Goal: Task Accomplishment & Management: Complete application form

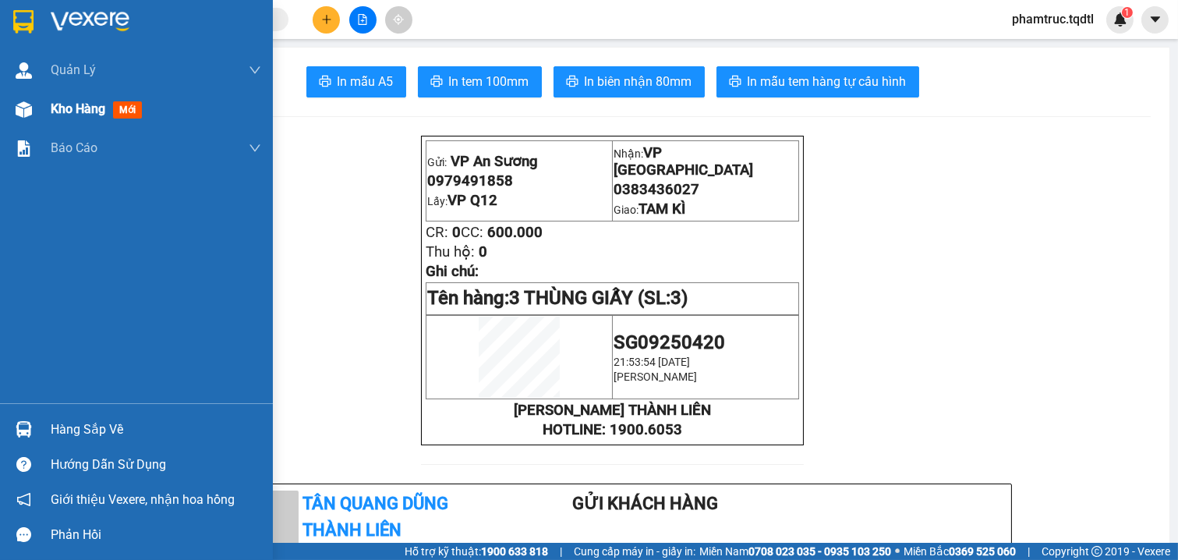
click at [18, 108] on img at bounding box center [24, 109] width 16 height 16
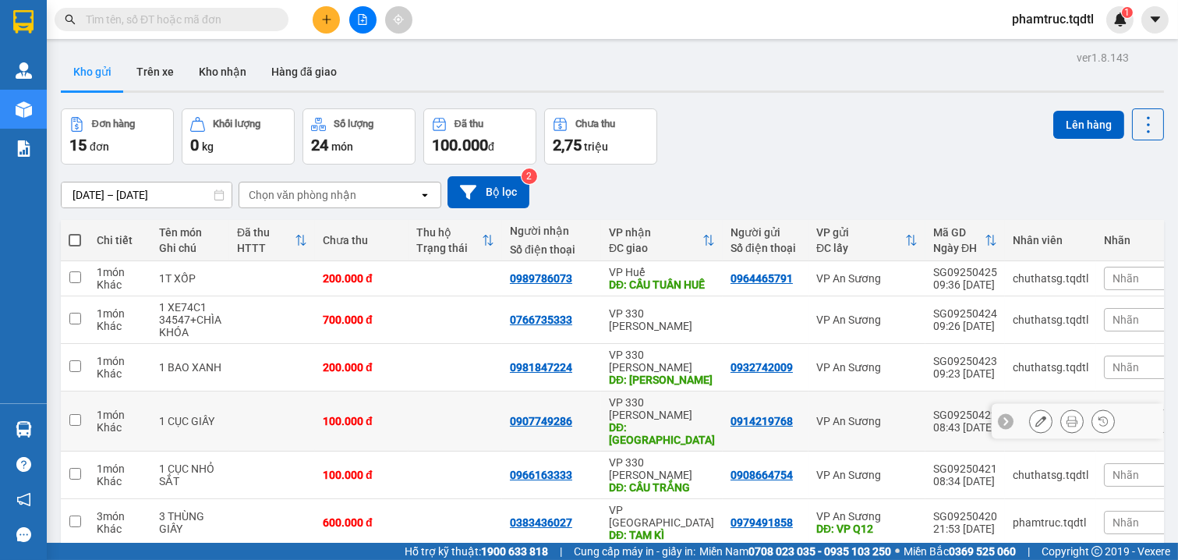
scroll to position [177, 0]
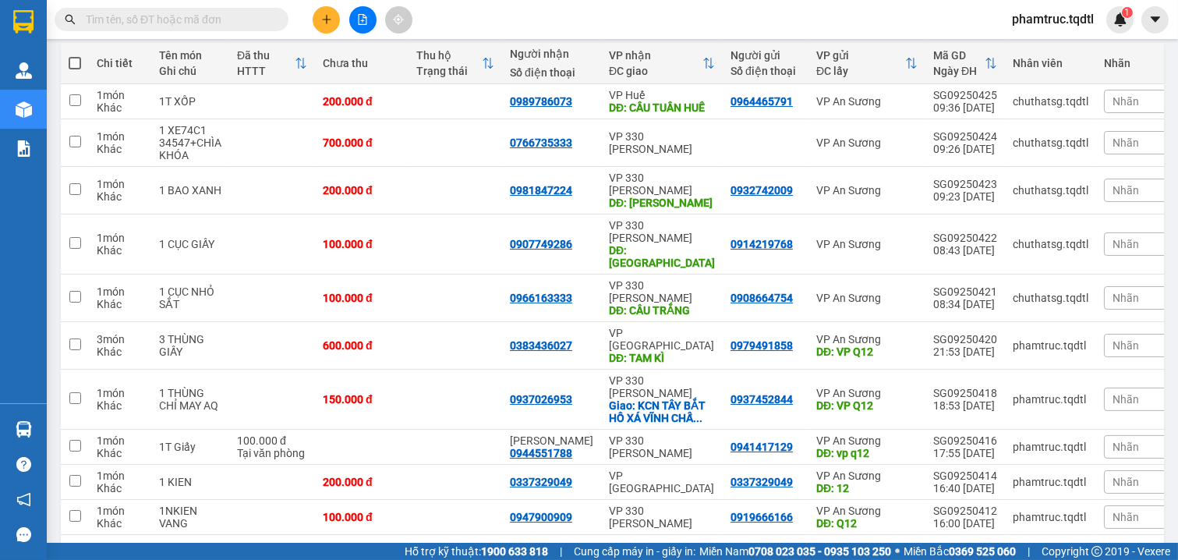
click at [983, 548] on button "2" at bounding box center [994, 559] width 23 height 23
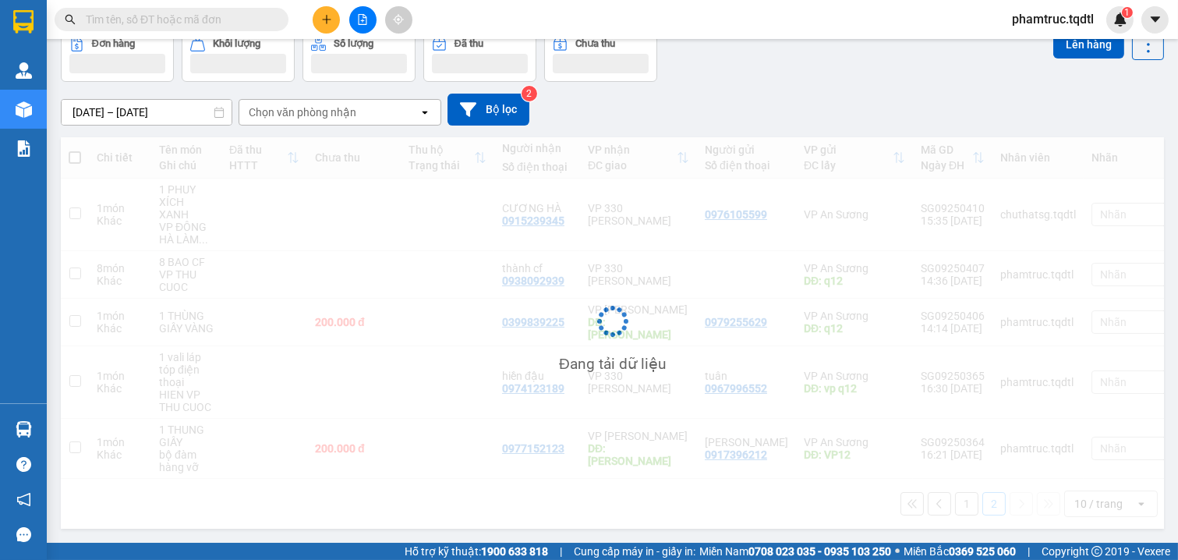
scroll to position [89, 0]
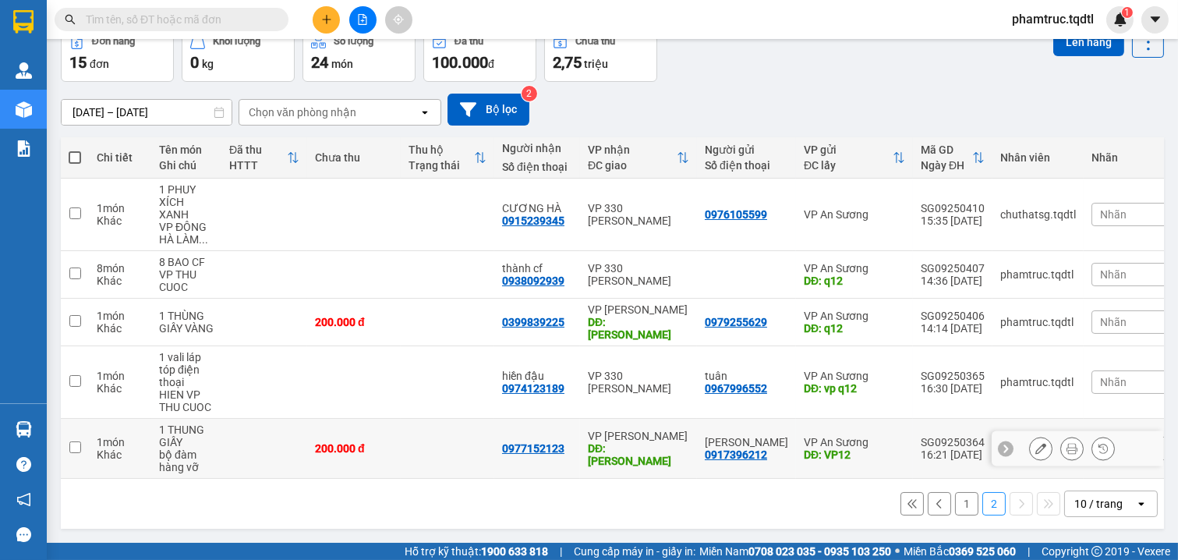
click at [80, 433] on td at bounding box center [75, 449] width 28 height 60
checkbox input "true"
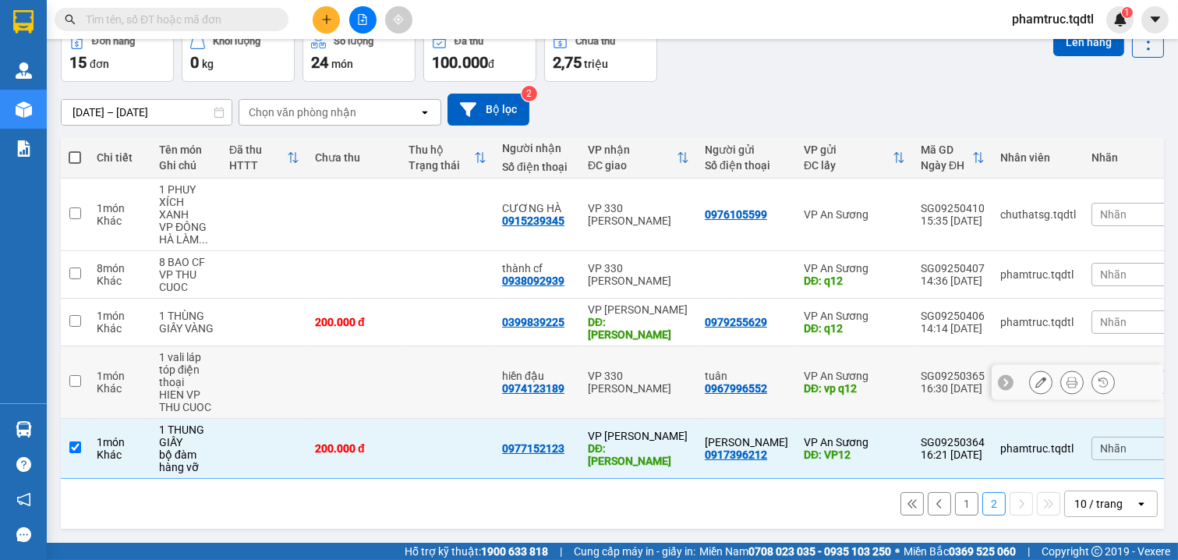
drag, startPoint x: 79, startPoint y: 383, endPoint x: 79, endPoint y: 353, distance: 29.6
click at [79, 382] on td at bounding box center [75, 382] width 28 height 73
checkbox input "true"
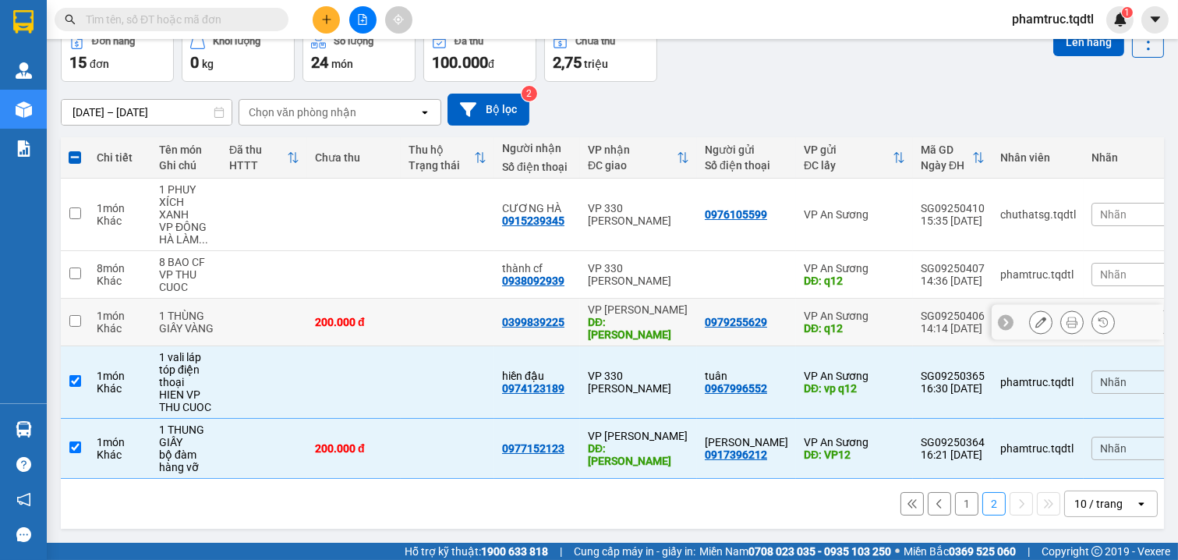
click at [83, 299] on td at bounding box center [75, 323] width 28 height 48
checkbox input "true"
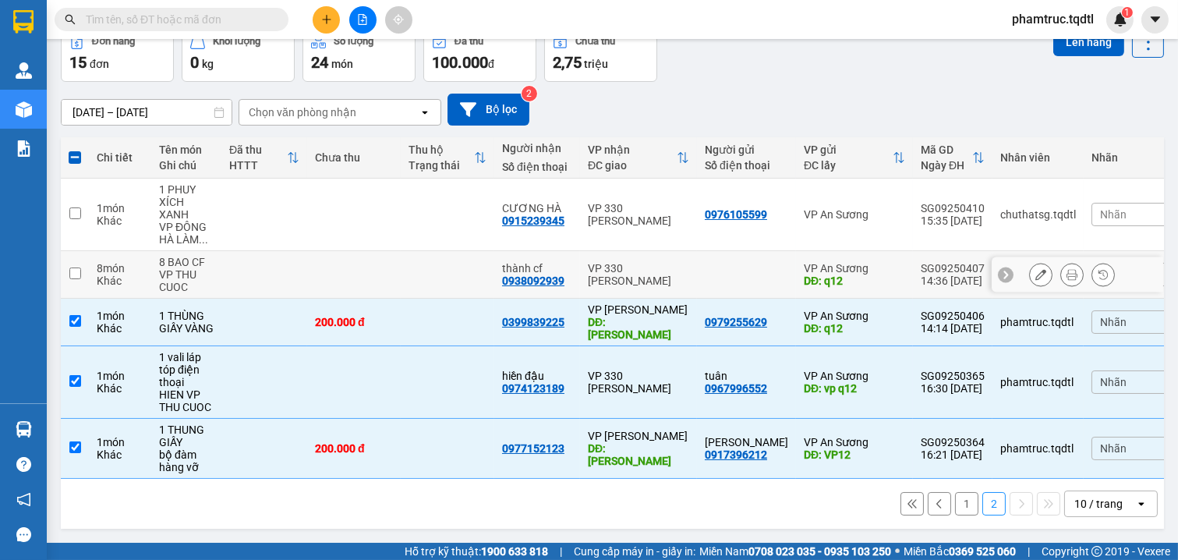
drag, startPoint x: 83, startPoint y: 263, endPoint x: 83, endPoint y: 212, distance: 50.7
click at [83, 260] on td at bounding box center [75, 275] width 28 height 48
checkbox input "true"
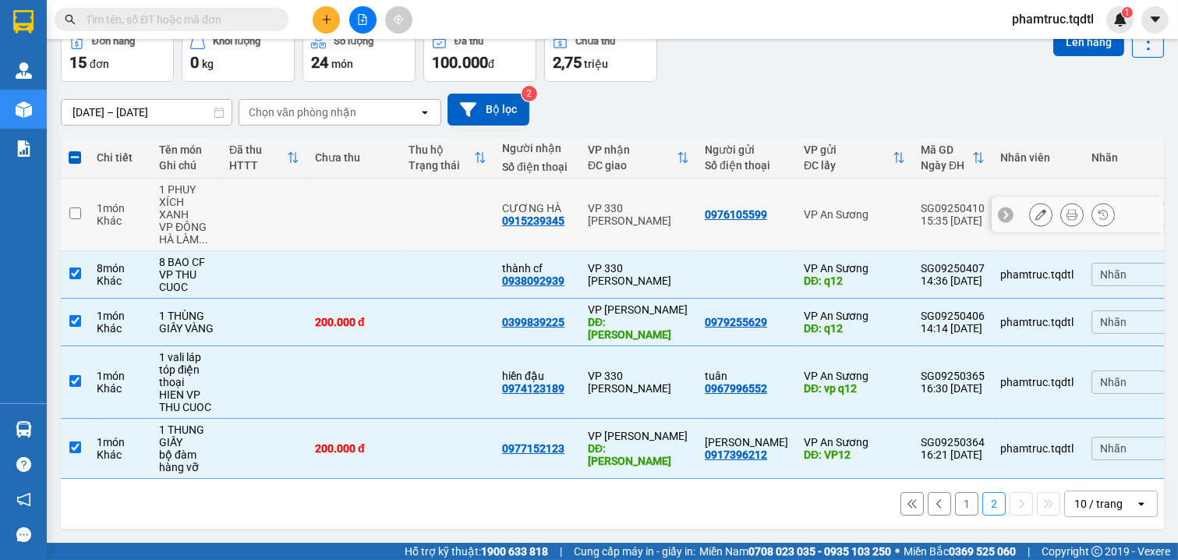
click at [83, 200] on td at bounding box center [75, 215] width 28 height 73
checkbox input "true"
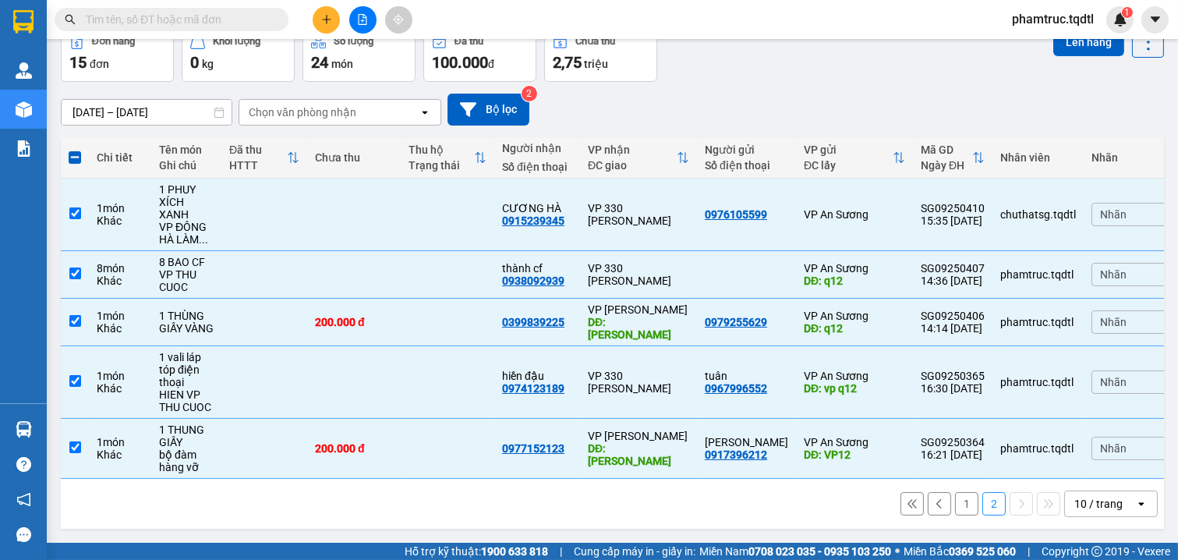
scroll to position [0, 0]
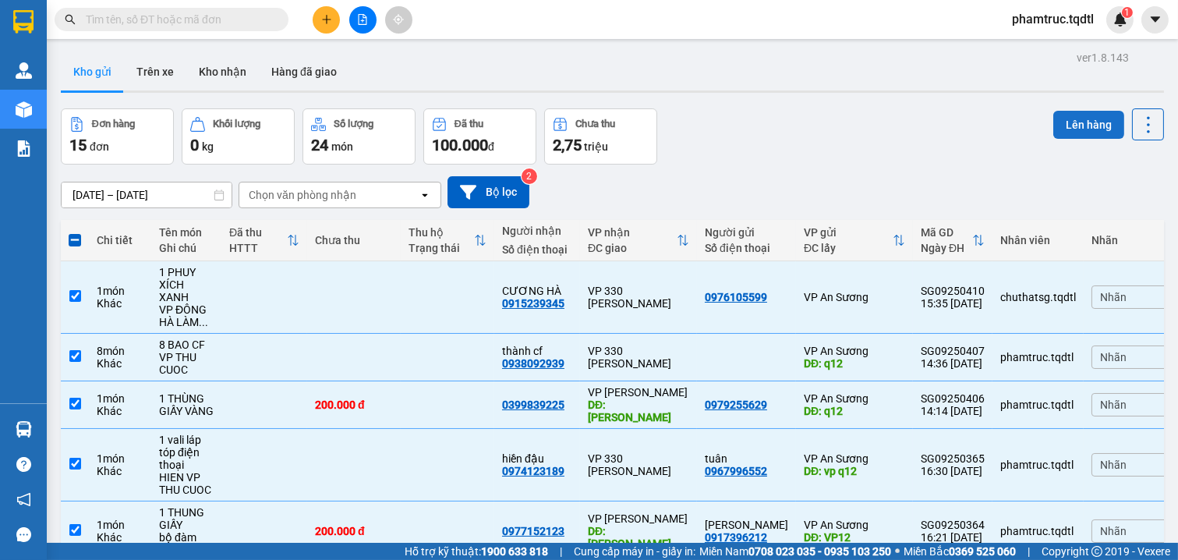
click at [1064, 126] on button "Lên hàng" at bounding box center [1088, 125] width 71 height 28
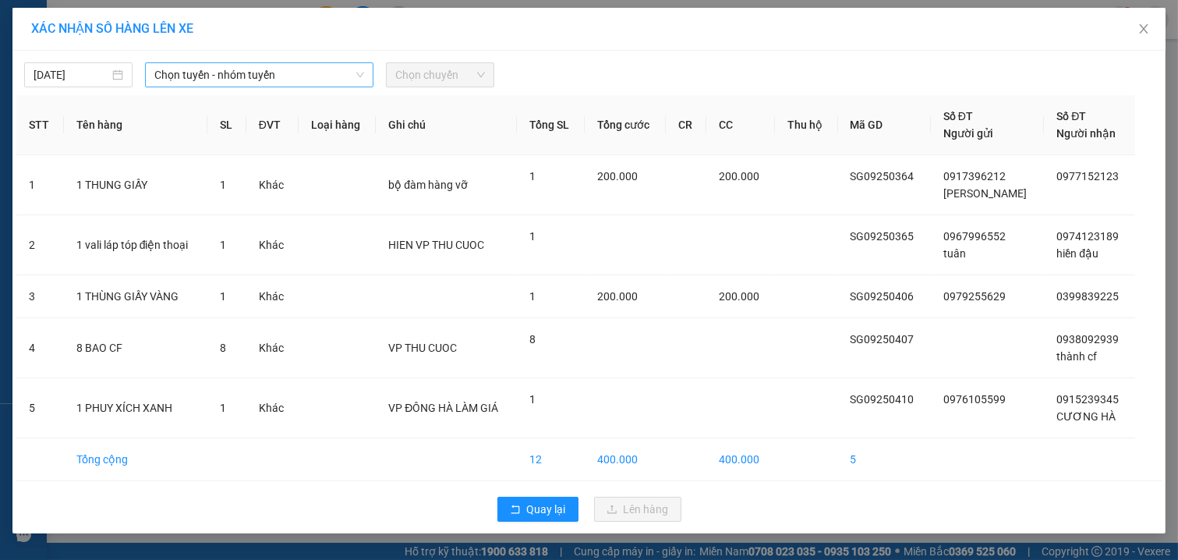
click at [227, 76] on span "Chọn tuyến - nhóm tuyến" at bounding box center [259, 74] width 210 height 23
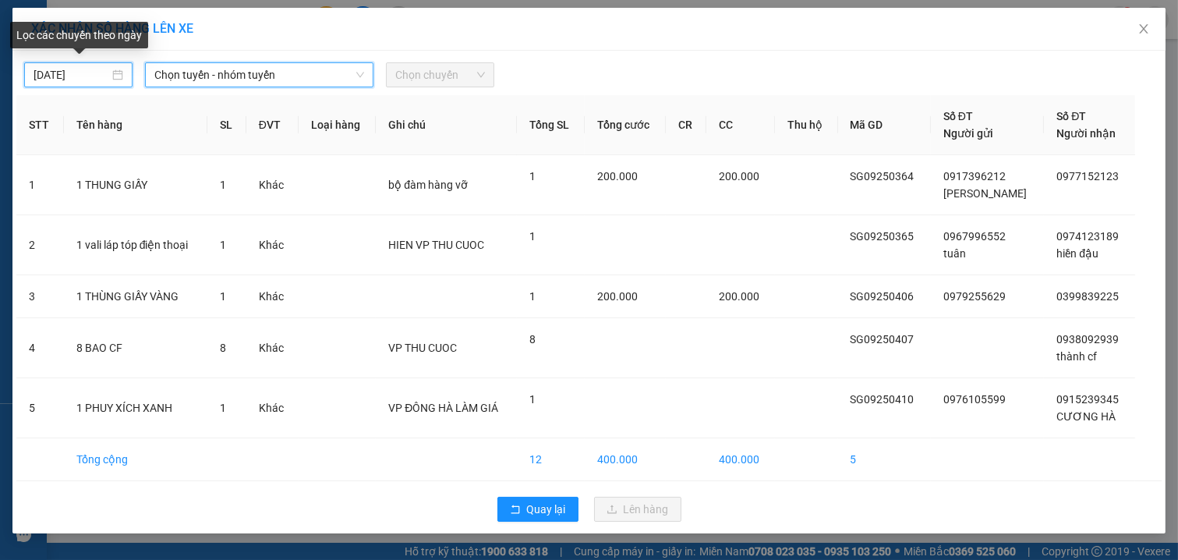
click at [48, 73] on input "[DATE]" at bounding box center [72, 74] width 76 height 17
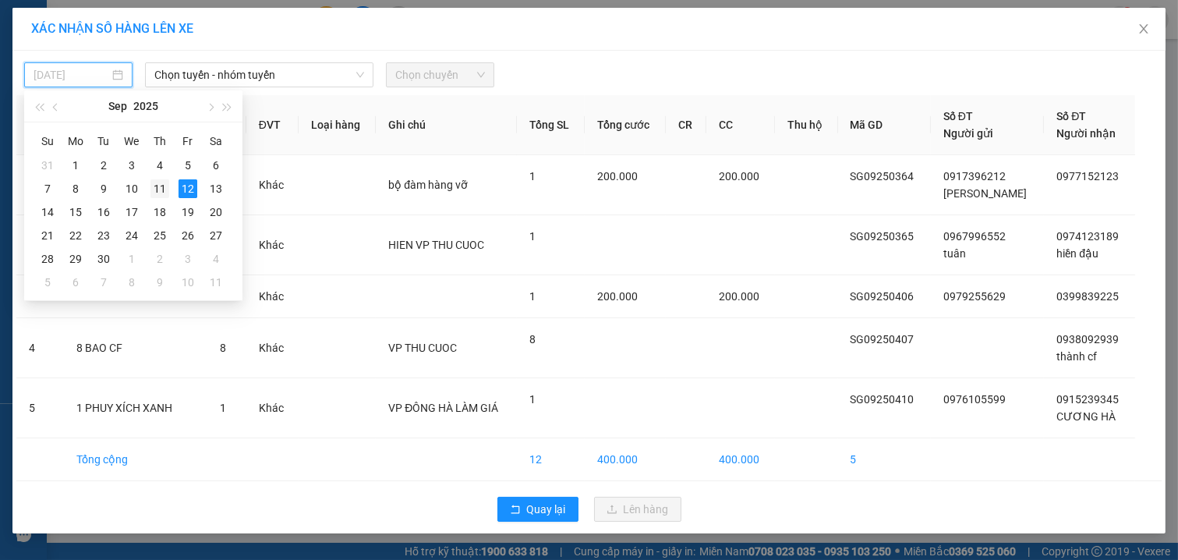
click at [162, 187] on div "11" at bounding box center [159, 188] width 19 height 19
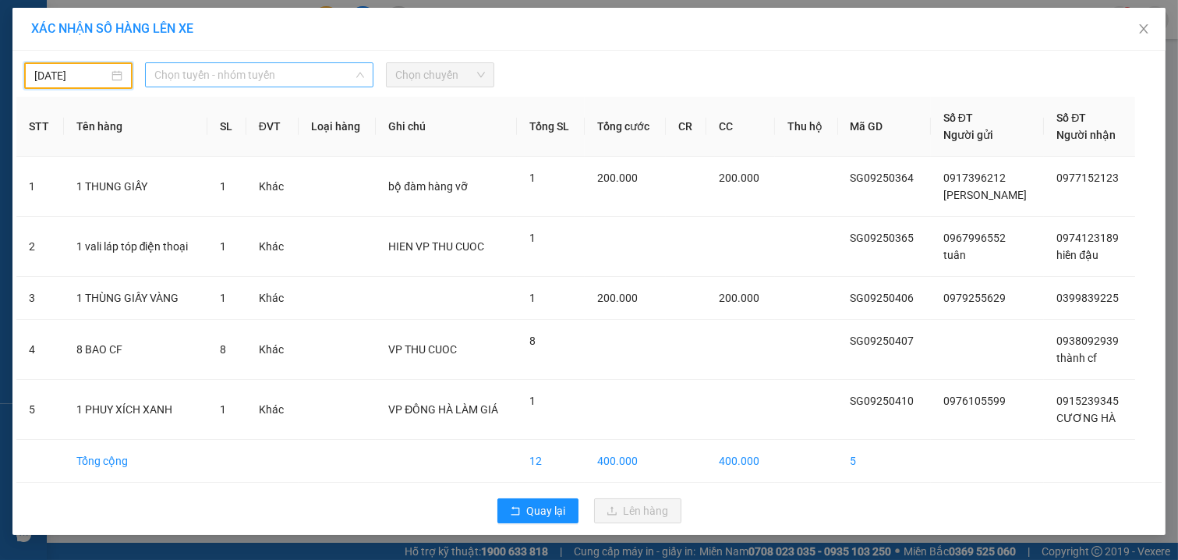
click at [205, 73] on span "Chọn tuyến - nhóm tuyến" at bounding box center [259, 74] width 210 height 23
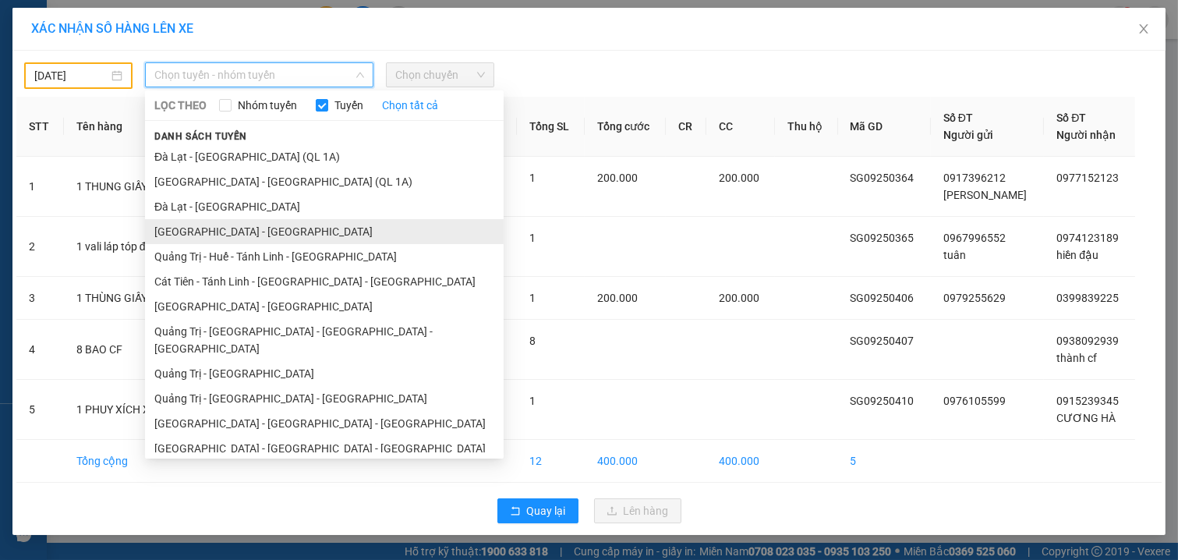
click at [216, 229] on li "[GEOGRAPHIC_DATA] - [GEOGRAPHIC_DATA]" at bounding box center [324, 231] width 359 height 25
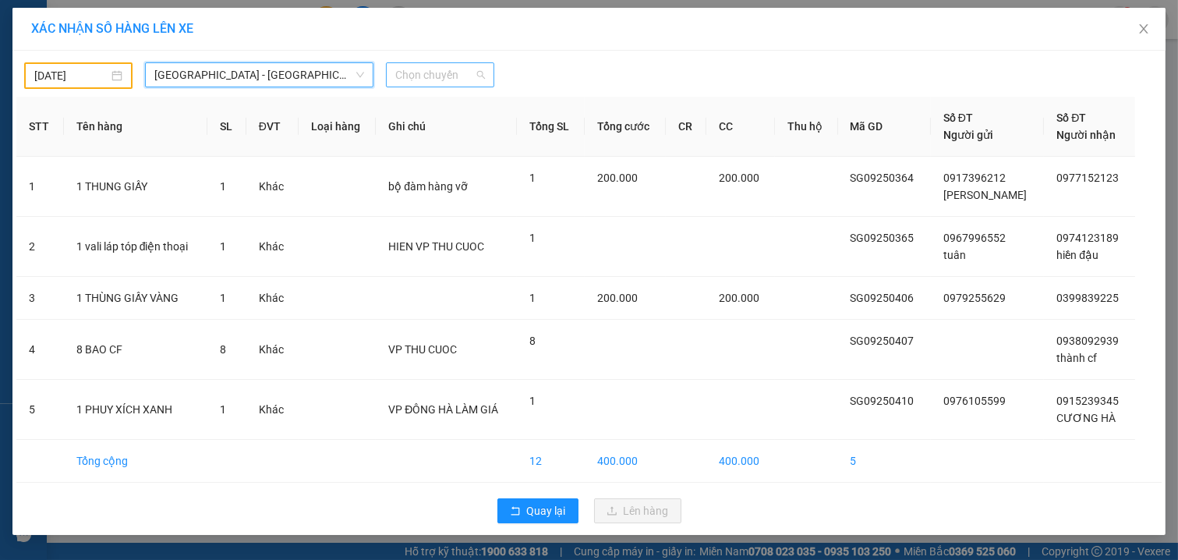
click at [437, 71] on span "Chọn chuyến" at bounding box center [440, 74] width 90 height 23
click at [552, 60] on div "[DATE] [GEOGRAPHIC_DATA] - [GEOGRAPHIC_DATA] LỌC THEO Nhóm tuyến Tuyến Chọn tất…" at bounding box center [589, 72] width 1146 height 34
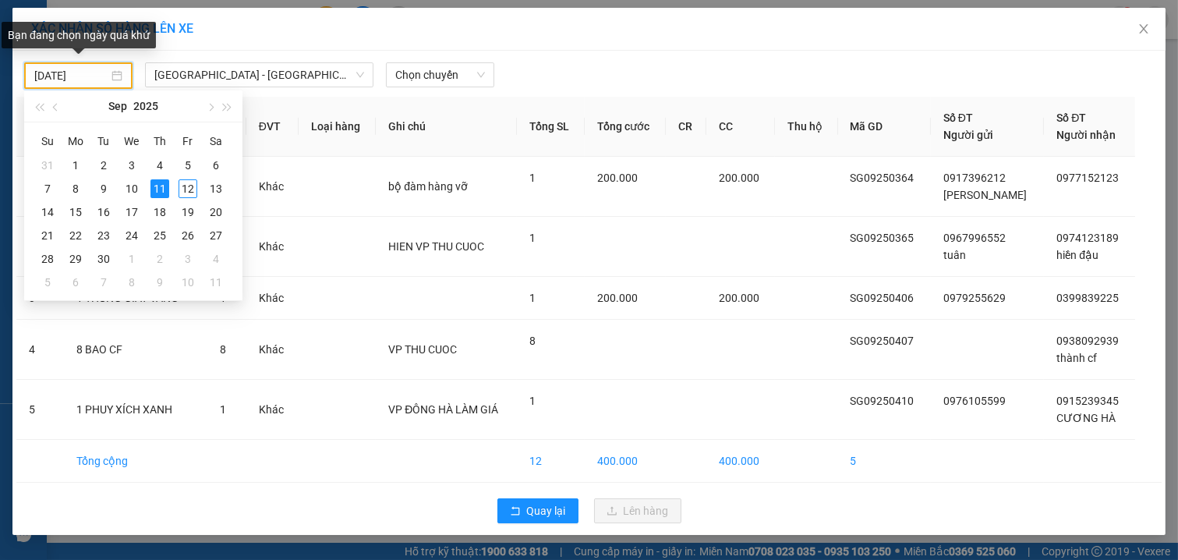
click at [42, 70] on input "[DATE]" at bounding box center [71, 75] width 74 height 17
click at [129, 190] on div "10" at bounding box center [131, 188] width 19 height 19
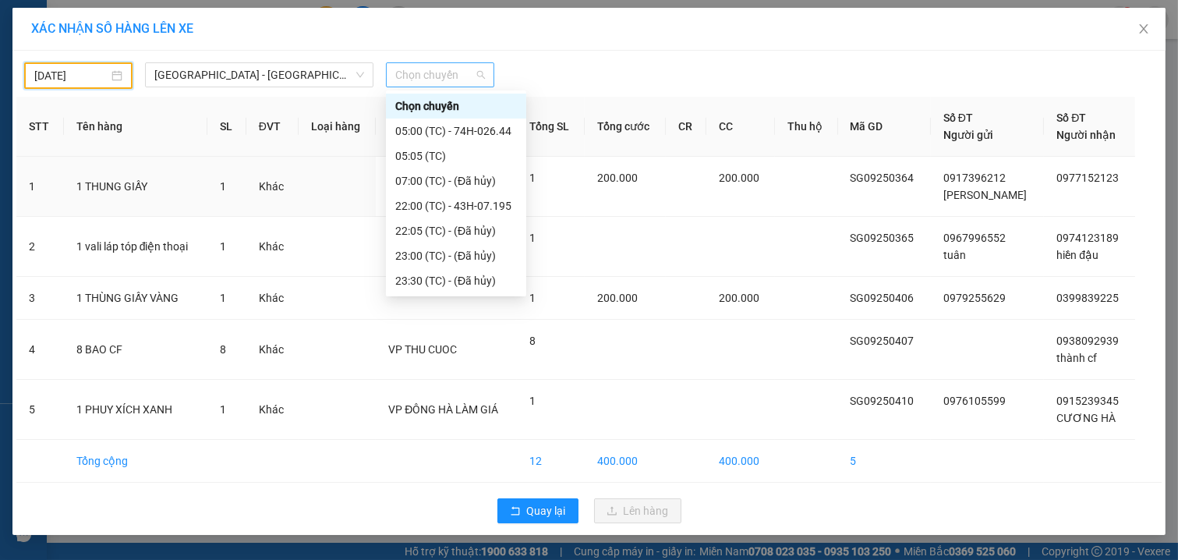
click at [416, 71] on span "Chọn chuyến" at bounding box center [440, 74] width 90 height 23
click at [42, 70] on input "[DATE]" at bounding box center [71, 75] width 74 height 17
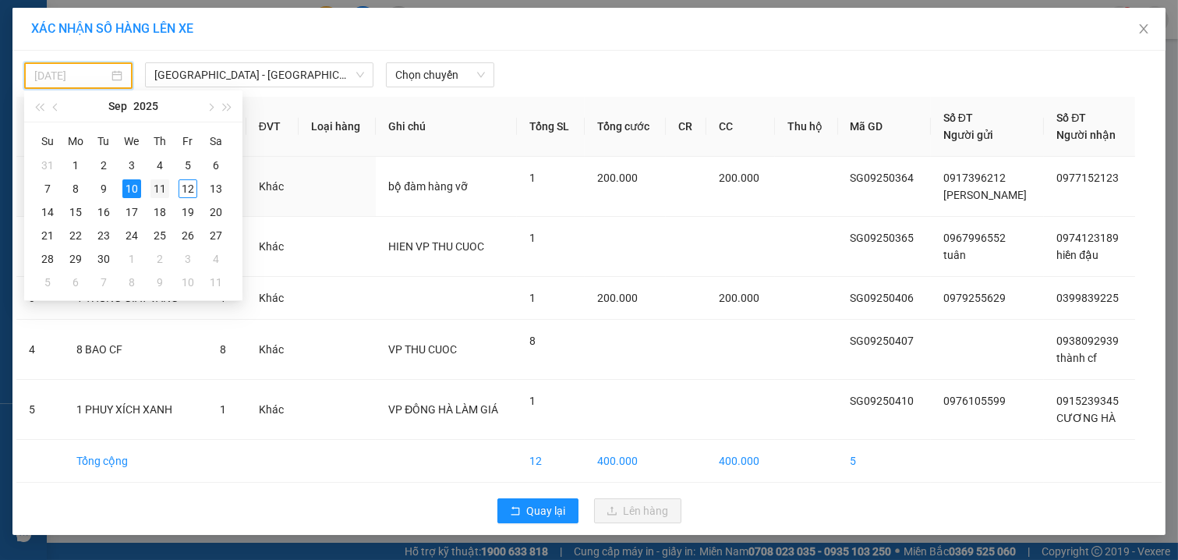
click at [164, 182] on div "11" at bounding box center [159, 188] width 19 height 19
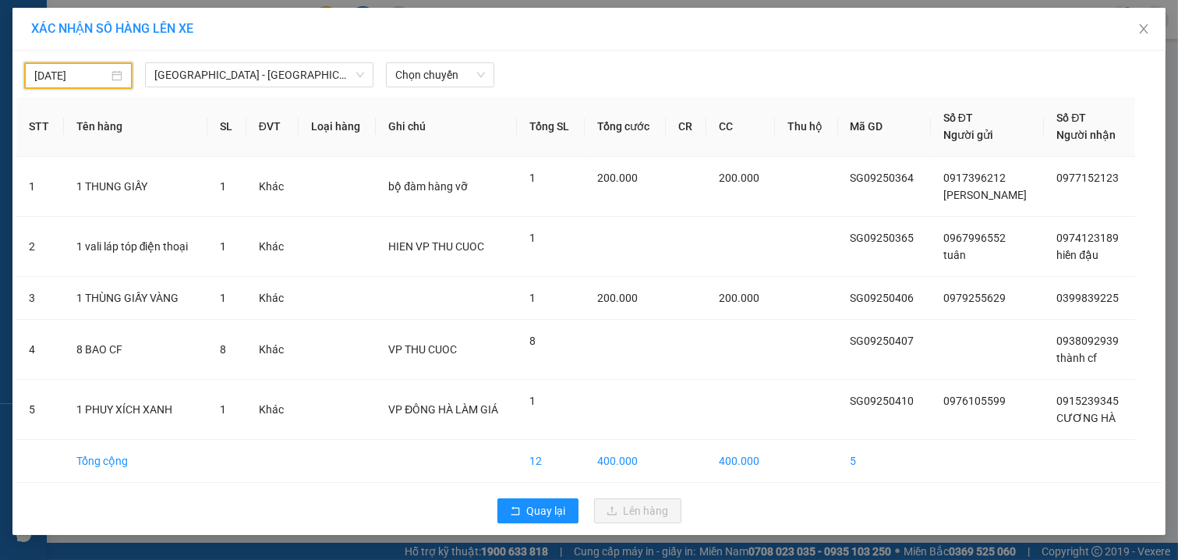
click at [44, 79] on input "[DATE]" at bounding box center [71, 75] width 74 height 17
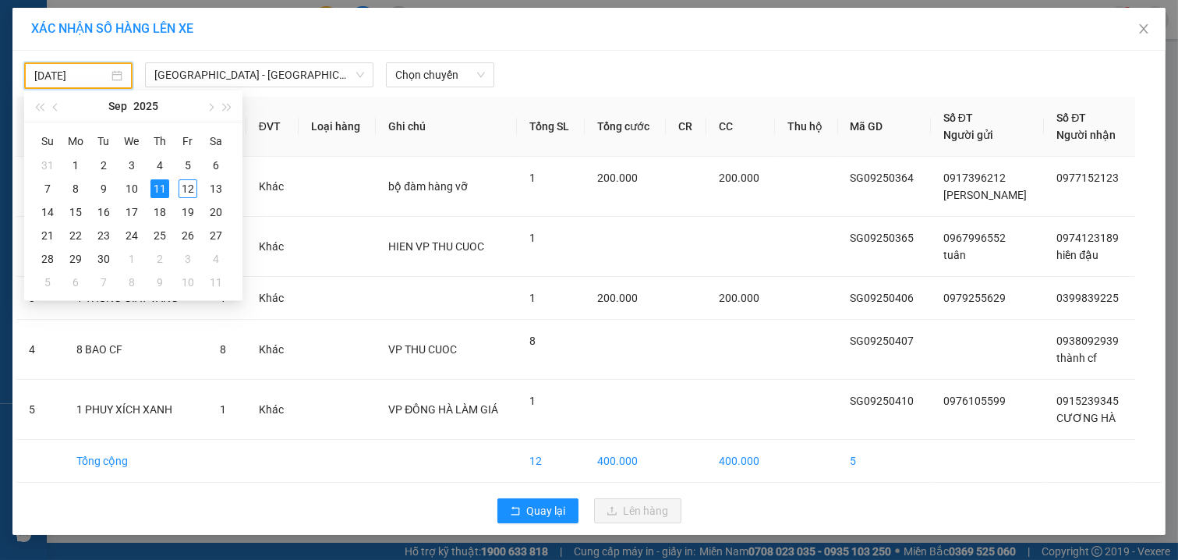
type input "[DATE]"
drag, startPoint x: 745, startPoint y: 75, endPoint x: 710, endPoint y: 67, distance: 35.9
click at [737, 71] on div at bounding box center [735, 75] width 474 height 27
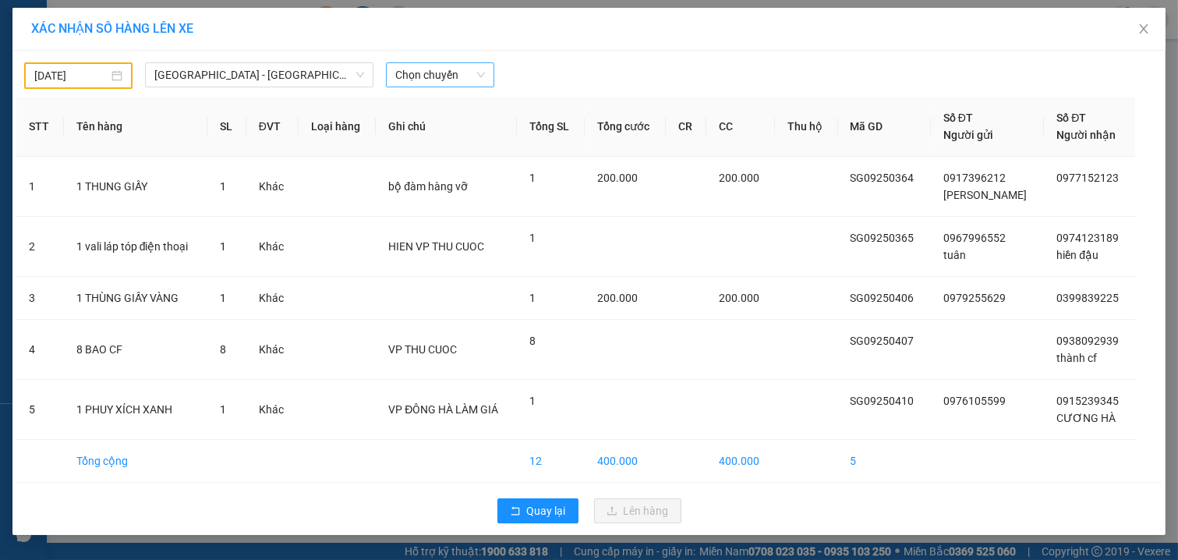
click at [477, 75] on span "Chọn chuyến" at bounding box center [440, 74] width 90 height 23
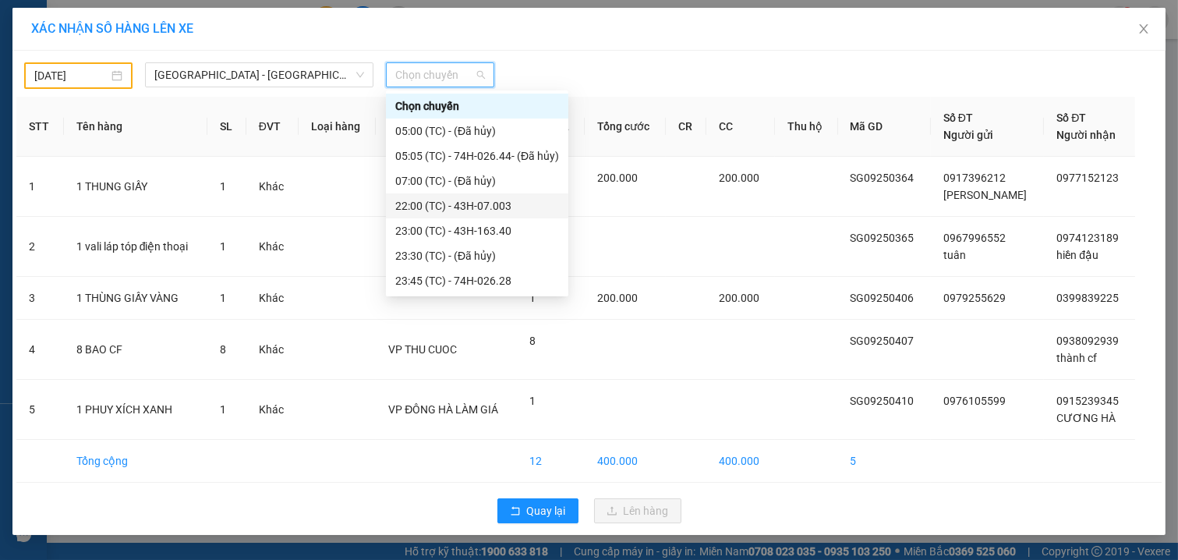
click at [496, 205] on div "22:00 (TC) - 43H-07.003" at bounding box center [477, 205] width 164 height 17
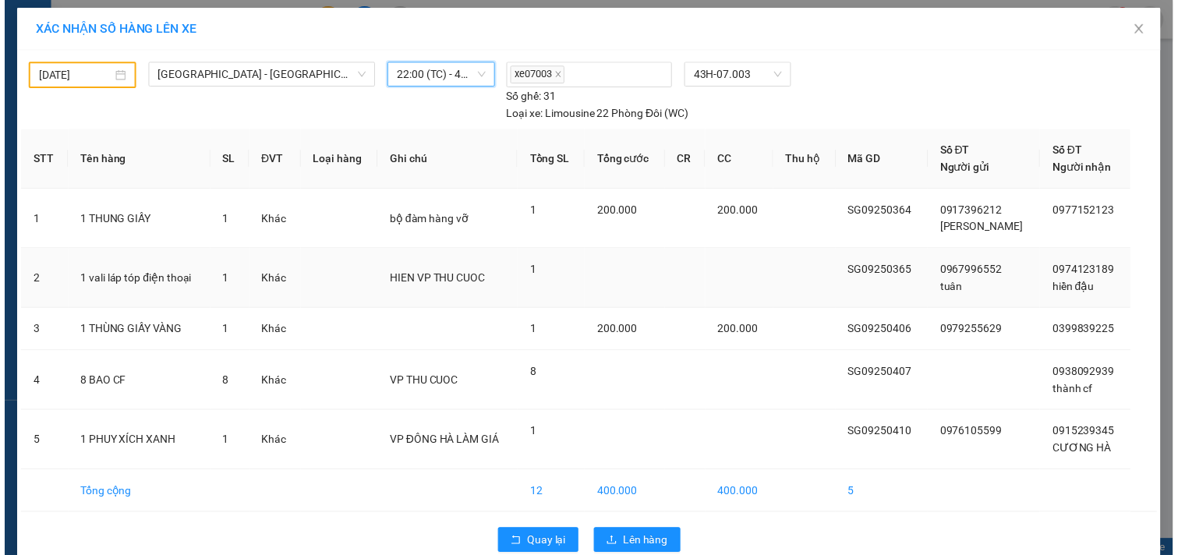
scroll to position [27, 0]
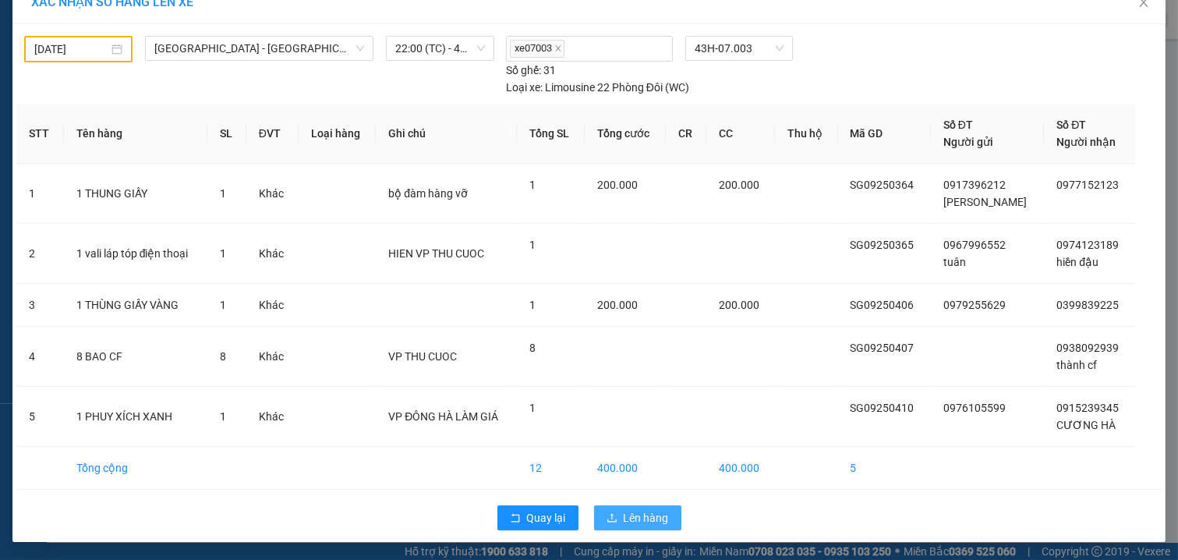
click at [607, 521] on icon "upload" at bounding box center [612, 517] width 11 height 11
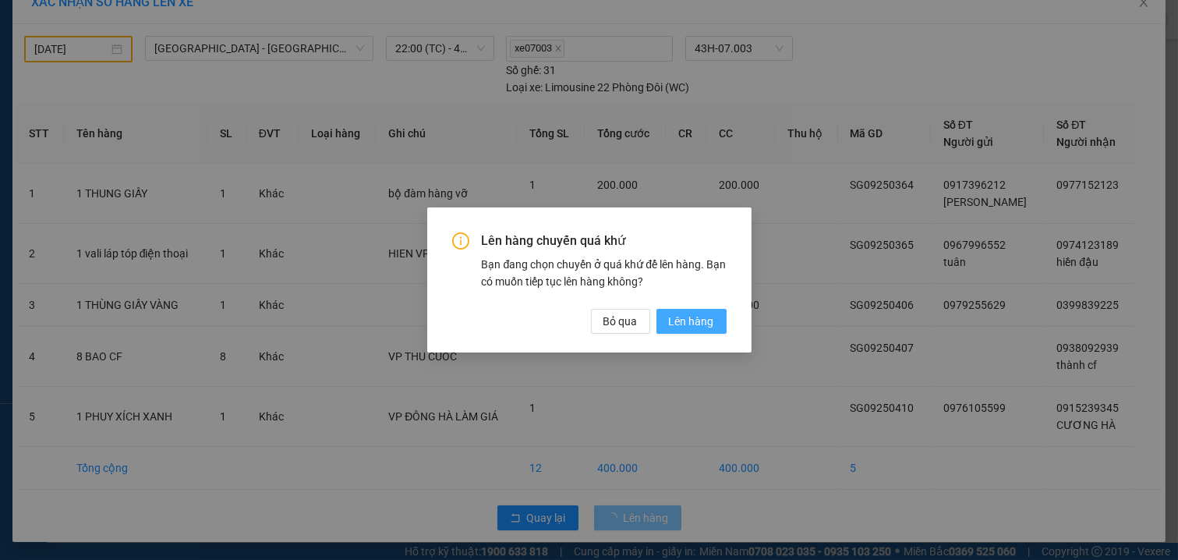
click at [673, 321] on span "Lên hàng" at bounding box center [691, 321] width 45 height 17
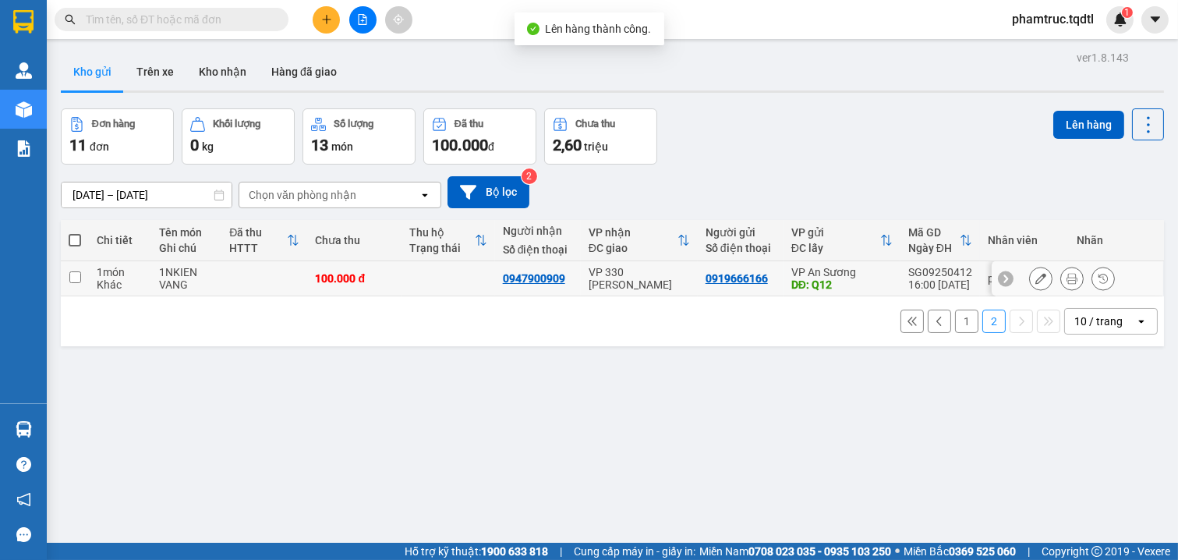
click at [66, 275] on td at bounding box center [75, 278] width 28 height 35
checkbox input "true"
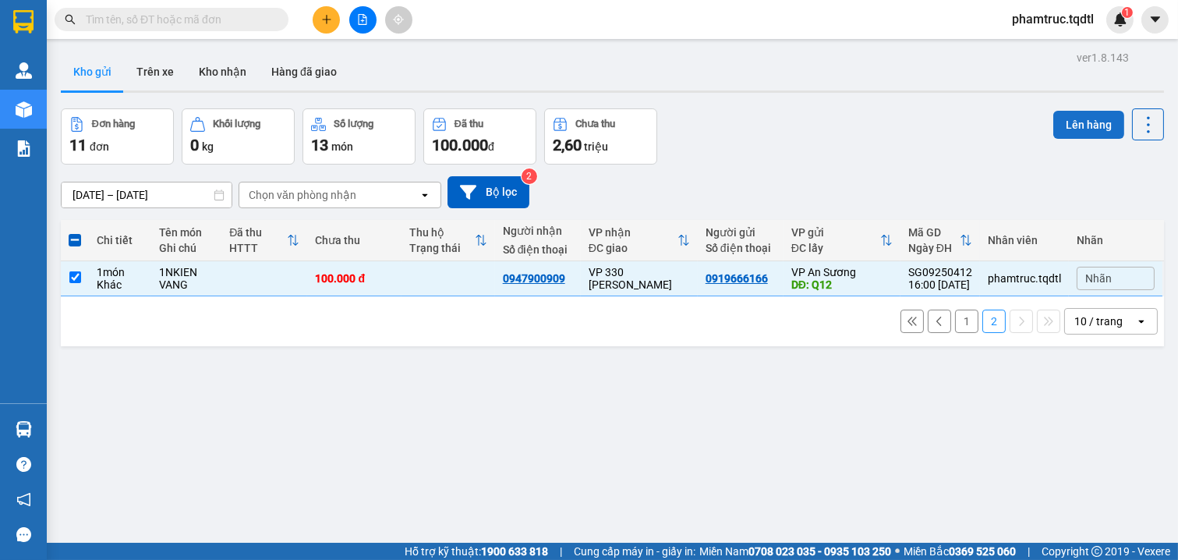
click at [1073, 118] on button "Lên hàng" at bounding box center [1088, 125] width 71 height 28
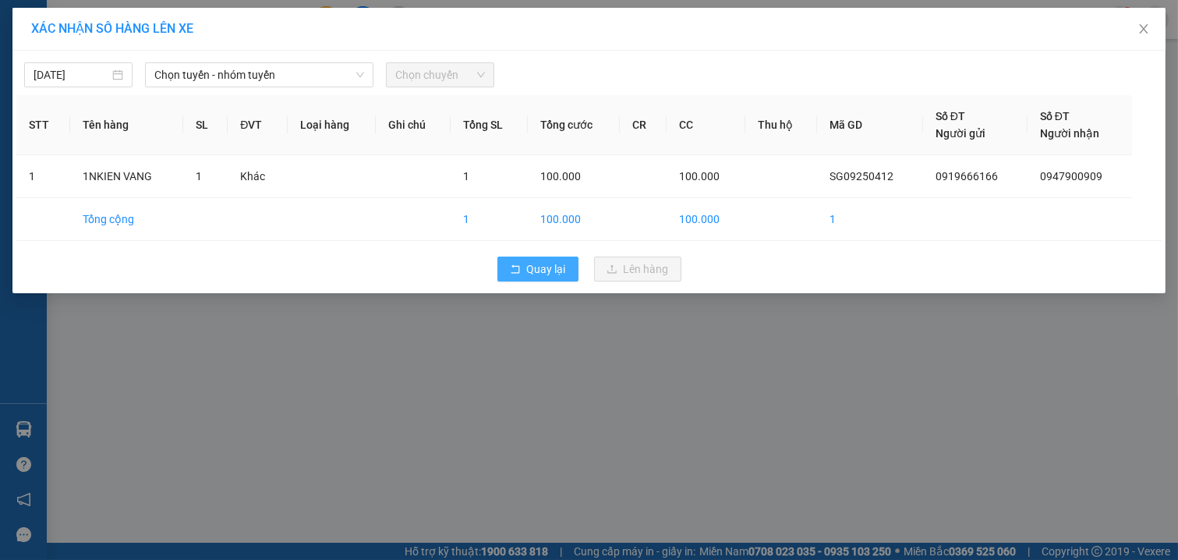
click at [547, 268] on span "Quay lại" at bounding box center [546, 268] width 39 height 17
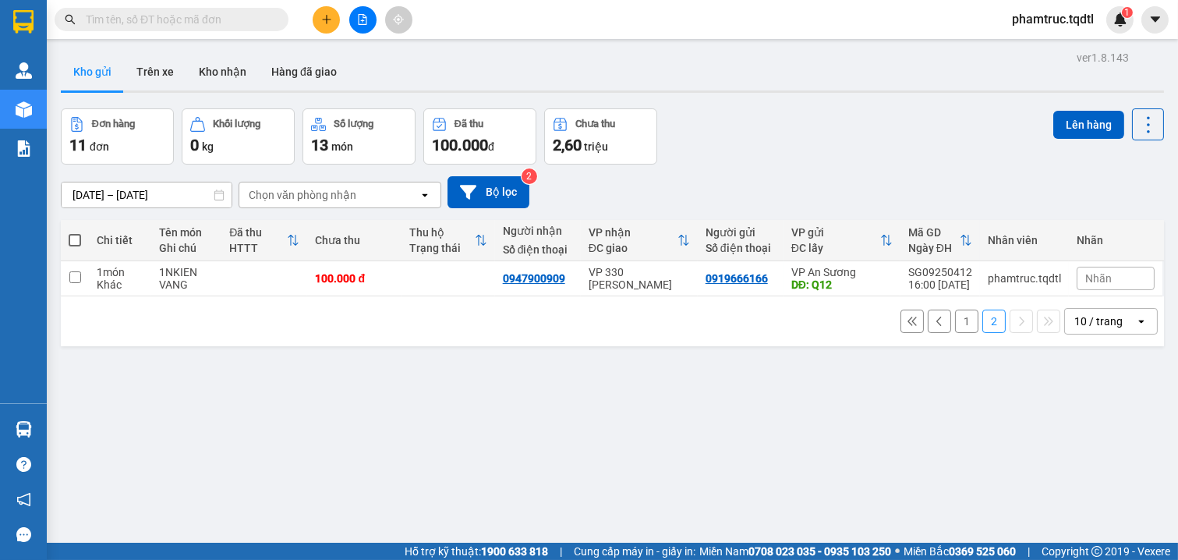
drag, startPoint x: 58, startPoint y: 274, endPoint x: 70, endPoint y: 270, distance: 12.6
click at [63, 274] on div "ver 1.8.143 Kho gửi Trên xe Kho nhận Hàng đã giao Đơn hàng 11 đơn Khối lượng 0 …" at bounding box center [613, 327] width 1116 height 560
click at [107, 335] on div "1 2 10 / trang open" at bounding box center [612, 321] width 1091 height 27
click at [75, 274] on input "checkbox" at bounding box center [75, 277] width 12 height 12
checkbox input "true"
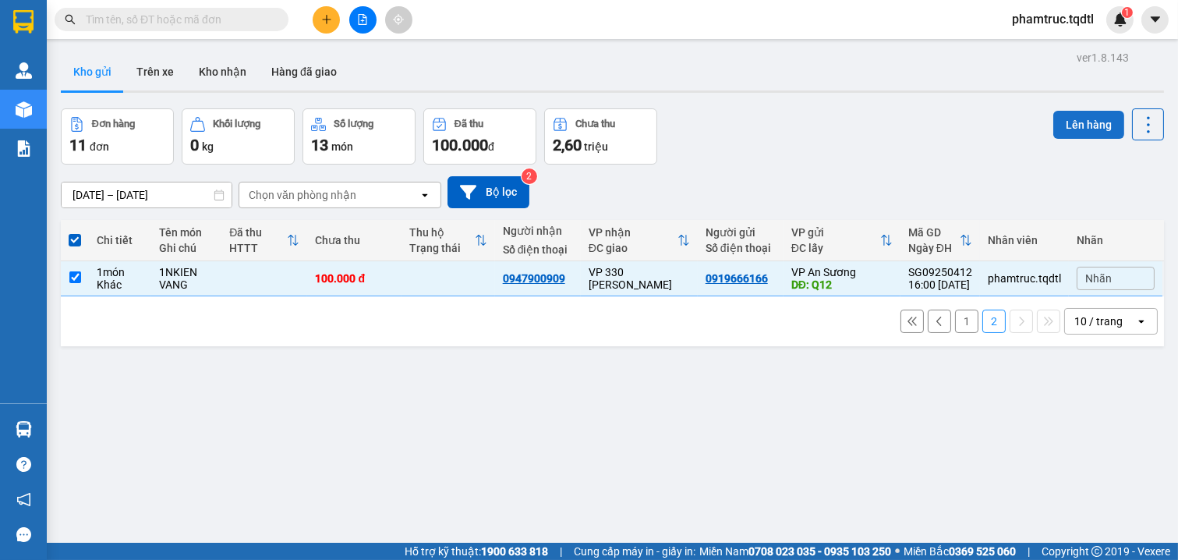
click at [1064, 126] on button "Lên hàng" at bounding box center [1088, 125] width 71 height 28
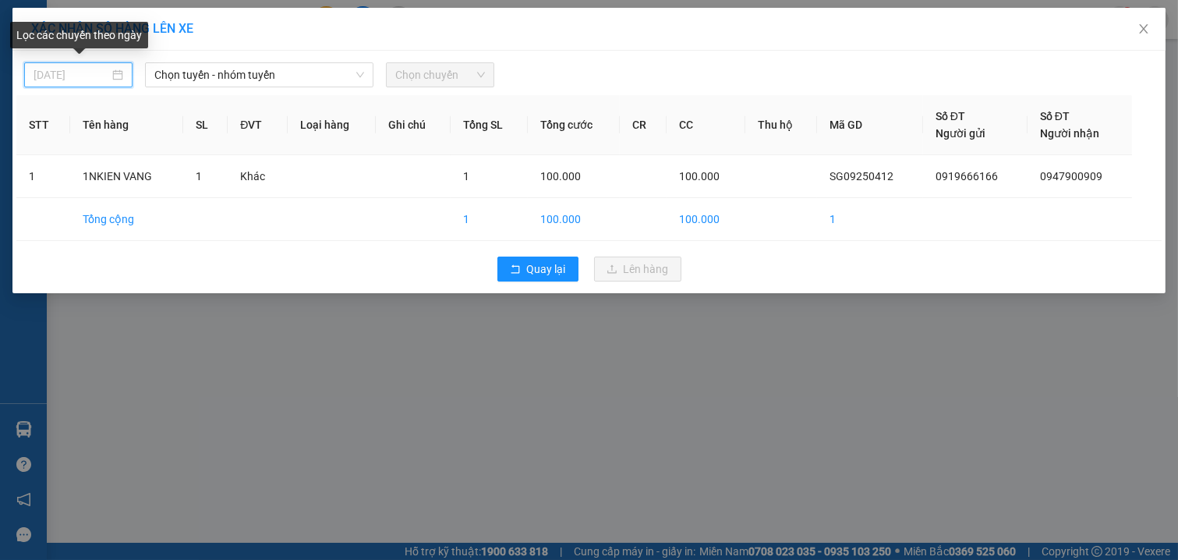
click at [48, 78] on input "[DATE]" at bounding box center [72, 74] width 76 height 17
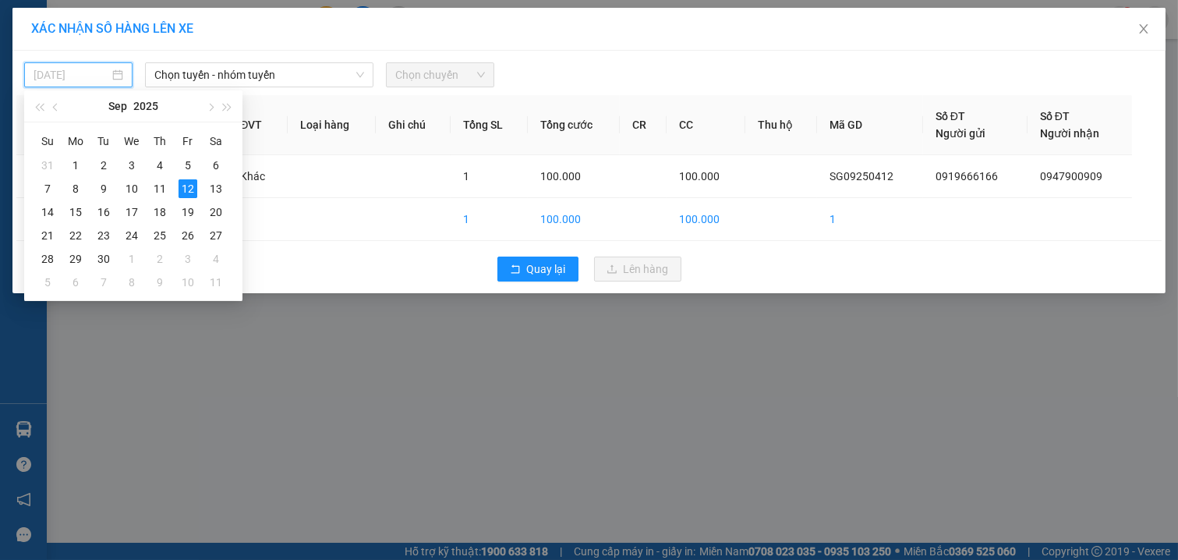
drag, startPoint x: 165, startPoint y: 192, endPoint x: 227, endPoint y: 102, distance: 109.2
click at [165, 189] on div "11" at bounding box center [159, 188] width 19 height 19
type input "[DATE]"
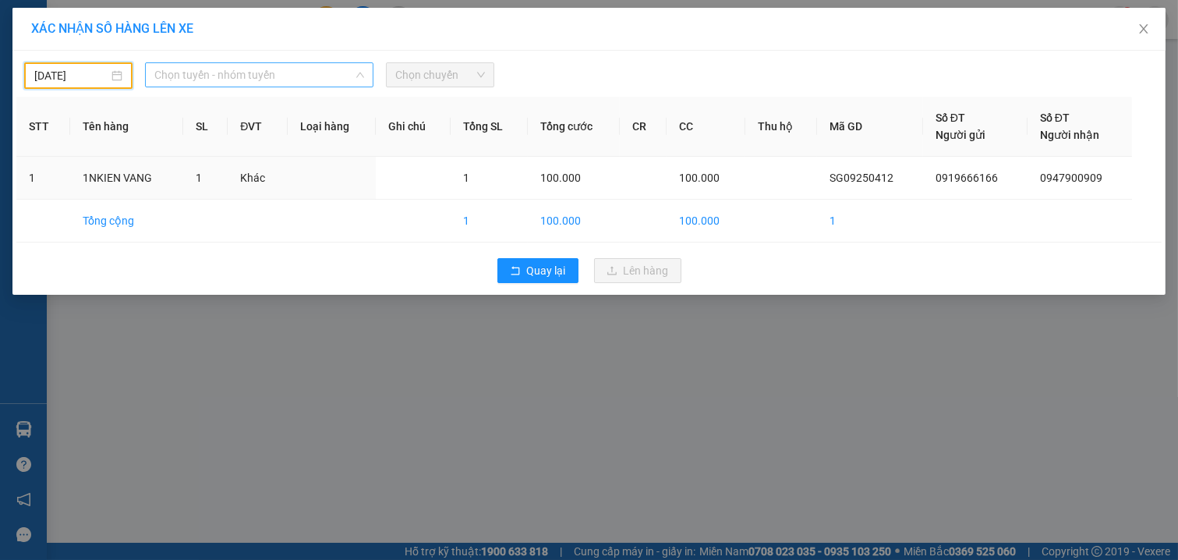
click at [250, 83] on span "Chọn tuyến - nhóm tuyến" at bounding box center [259, 74] width 210 height 23
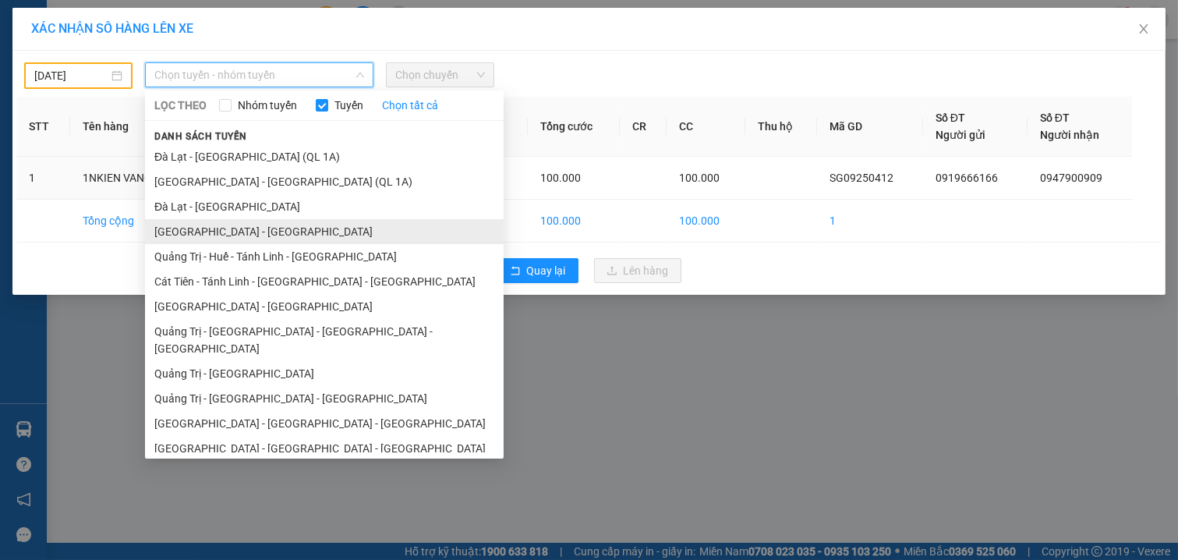
click at [236, 223] on li "[GEOGRAPHIC_DATA] - [GEOGRAPHIC_DATA]" at bounding box center [324, 231] width 359 height 25
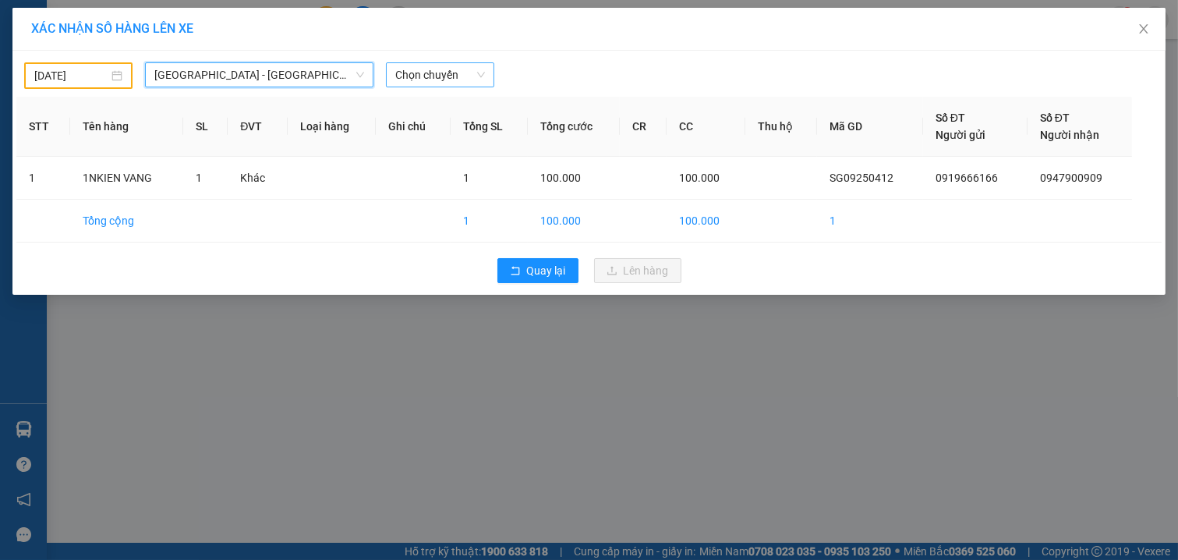
click at [454, 80] on span "Chọn chuyến" at bounding box center [440, 74] width 90 height 23
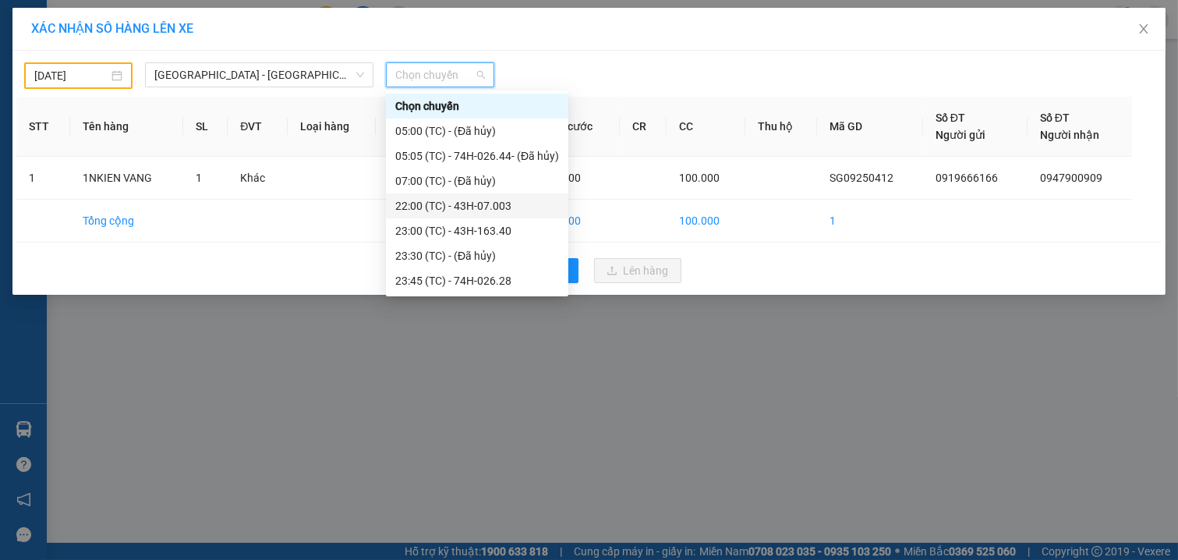
click at [456, 207] on div "22:00 (TC) - 43H-07.003" at bounding box center [477, 205] width 164 height 17
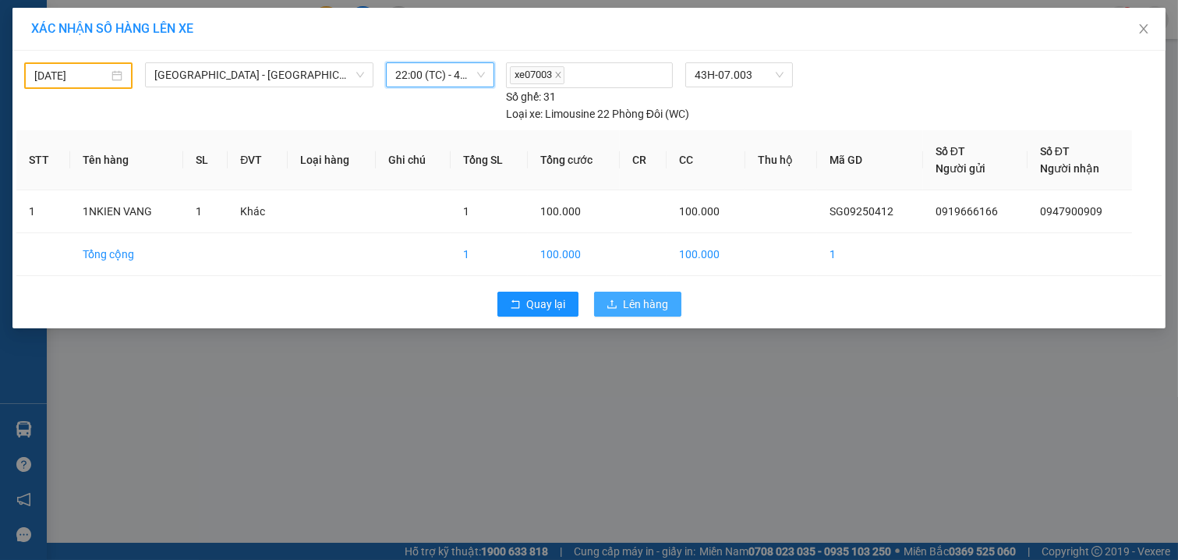
click at [633, 299] on span "Lên hàng" at bounding box center [646, 304] width 45 height 17
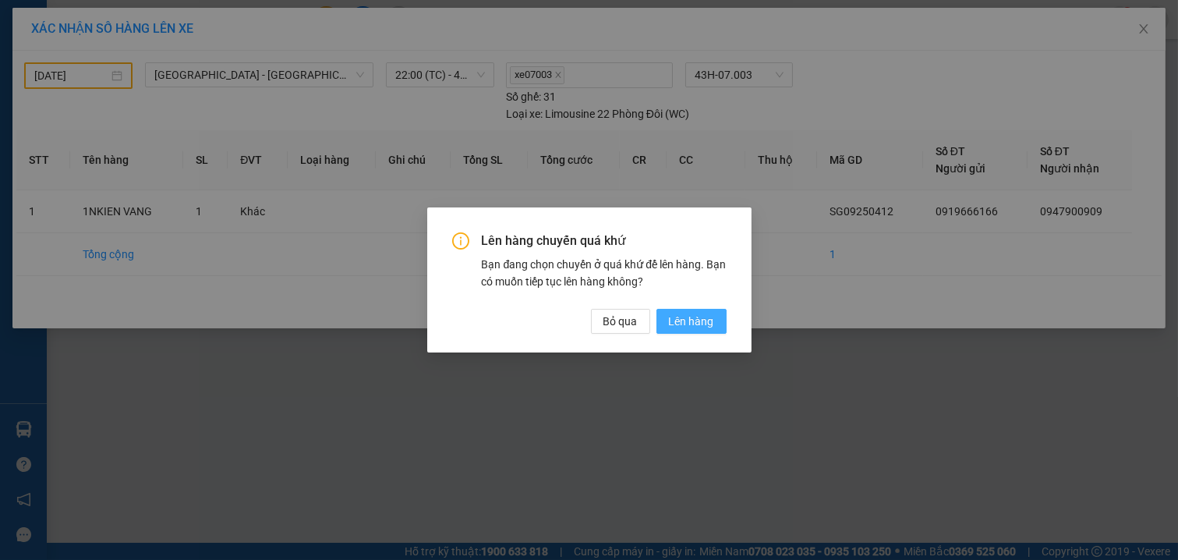
click at [682, 320] on span "Lên hàng" at bounding box center [691, 321] width 45 height 17
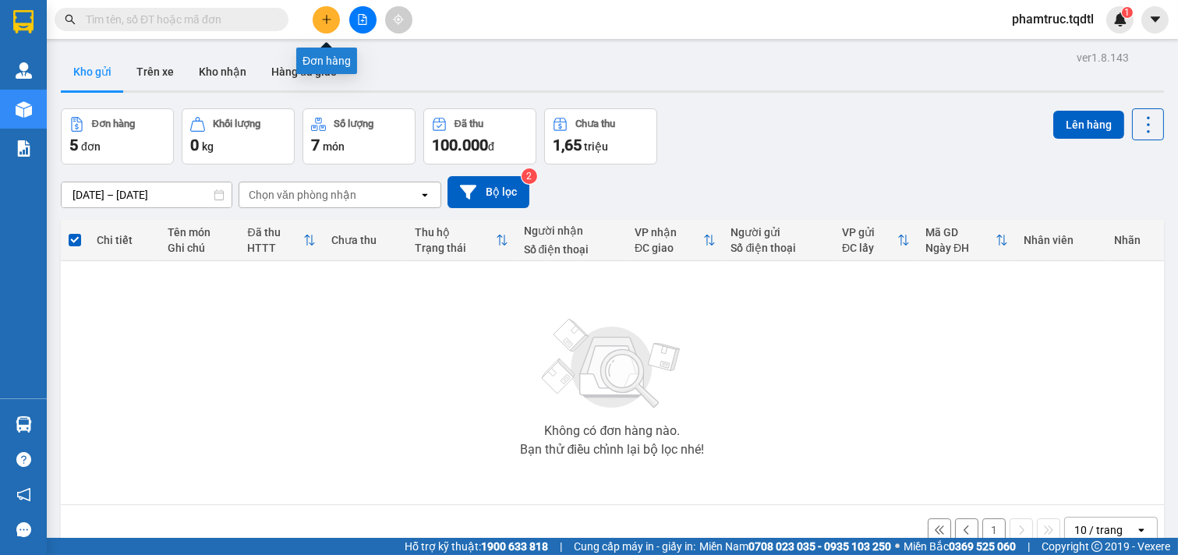
click at [320, 12] on button at bounding box center [326, 19] width 27 height 27
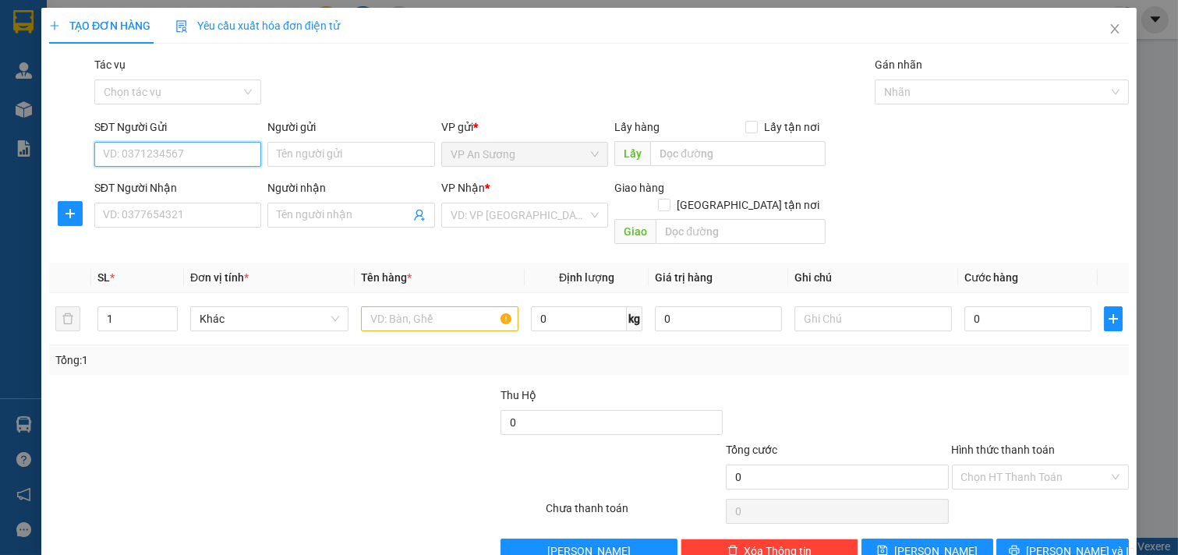
click at [185, 154] on input "SĐT Người Gửi" at bounding box center [178, 154] width 168 height 25
type input "0903635018"
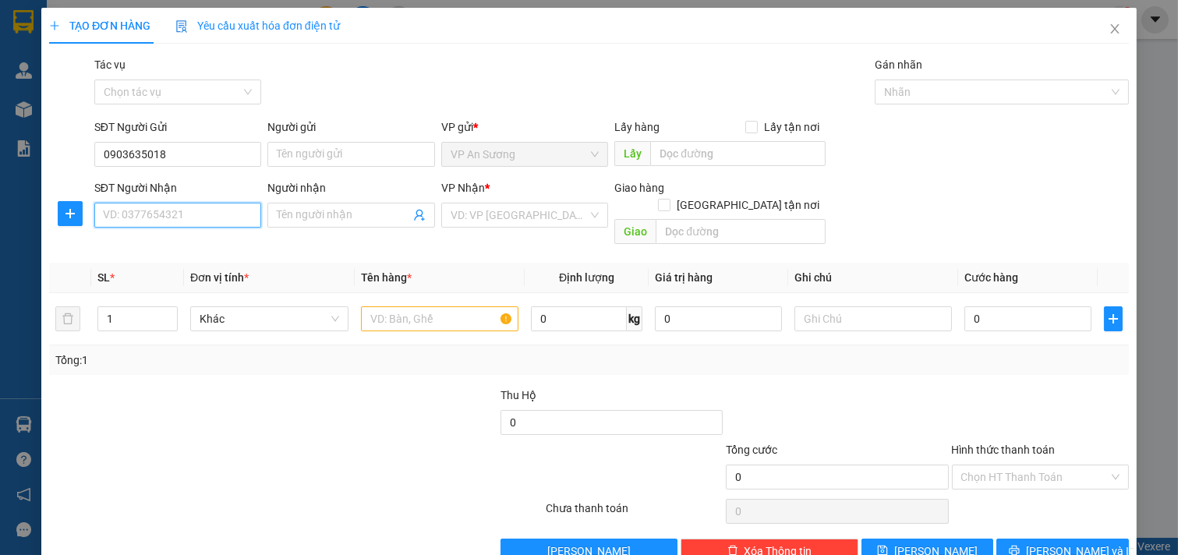
click at [181, 214] on input "SĐT Người Nhận" at bounding box center [178, 215] width 168 height 25
click at [166, 250] on div "0945686959" at bounding box center [176, 246] width 147 height 17
type input "0945686959"
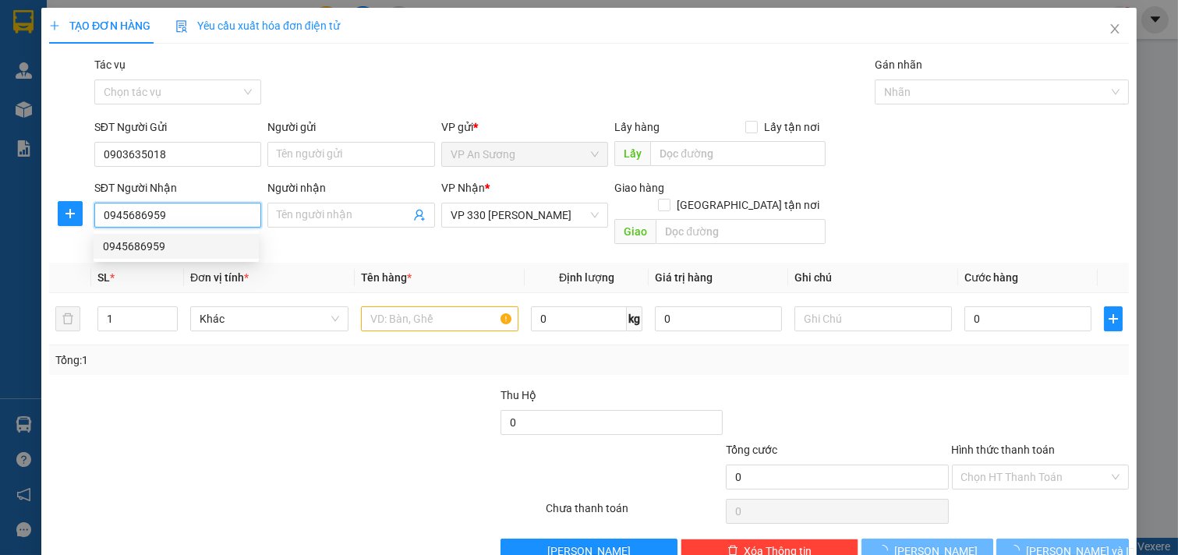
type input "600.000"
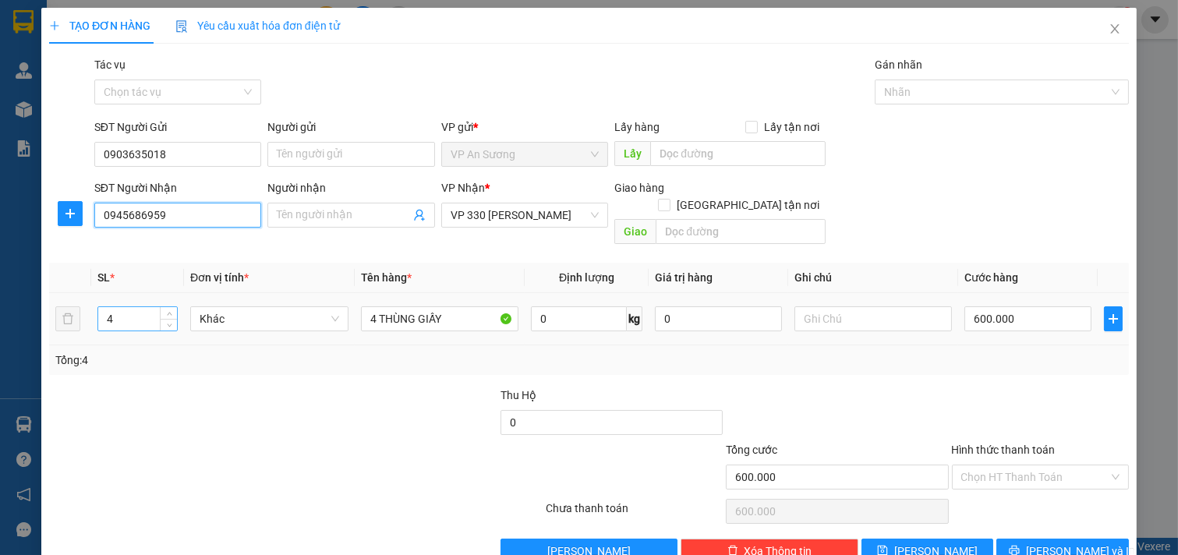
type input "0945686959"
click at [133, 307] on input "4" at bounding box center [137, 318] width 79 height 23
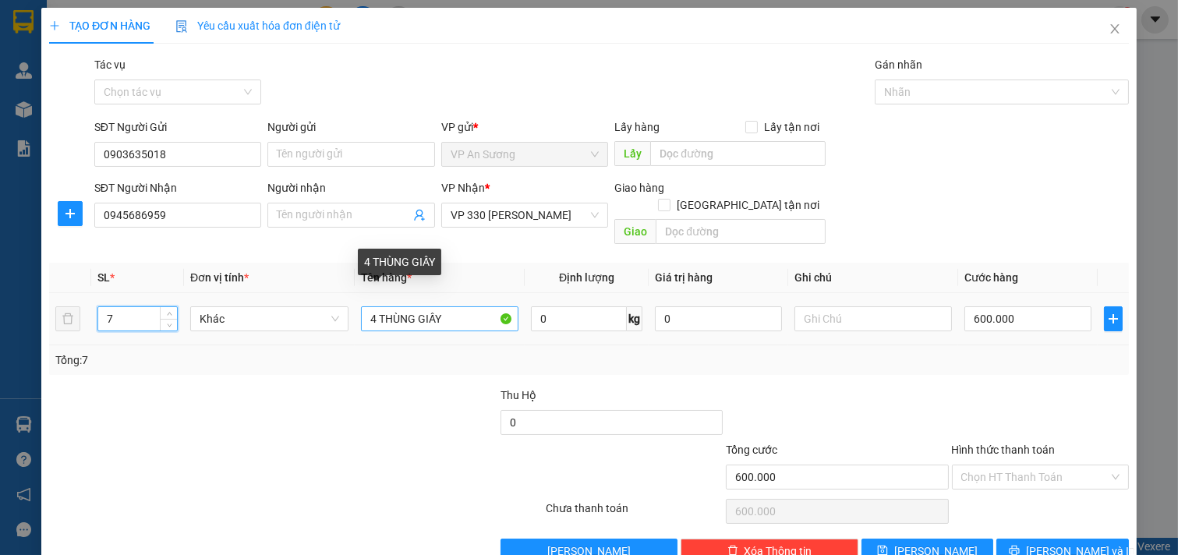
type input "7"
click at [372, 306] on input "4 THÙNG GIẤY" at bounding box center [440, 318] width 158 height 25
type input "7 THÙNG GIẤY"
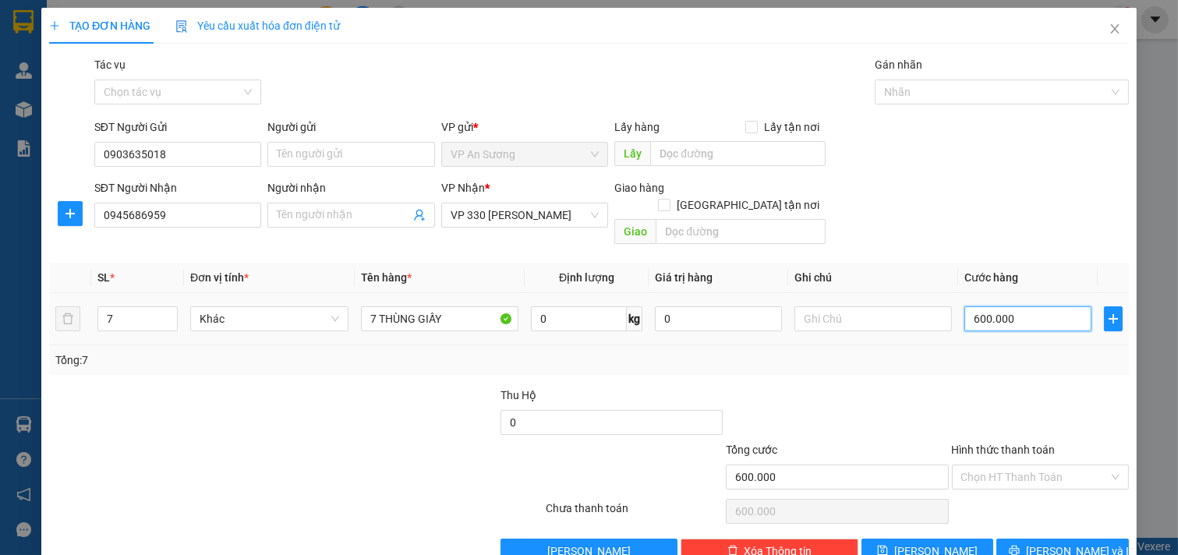
click at [1032, 306] on input "600.000" at bounding box center [1028, 318] width 127 height 25
type input "0"
type input "1"
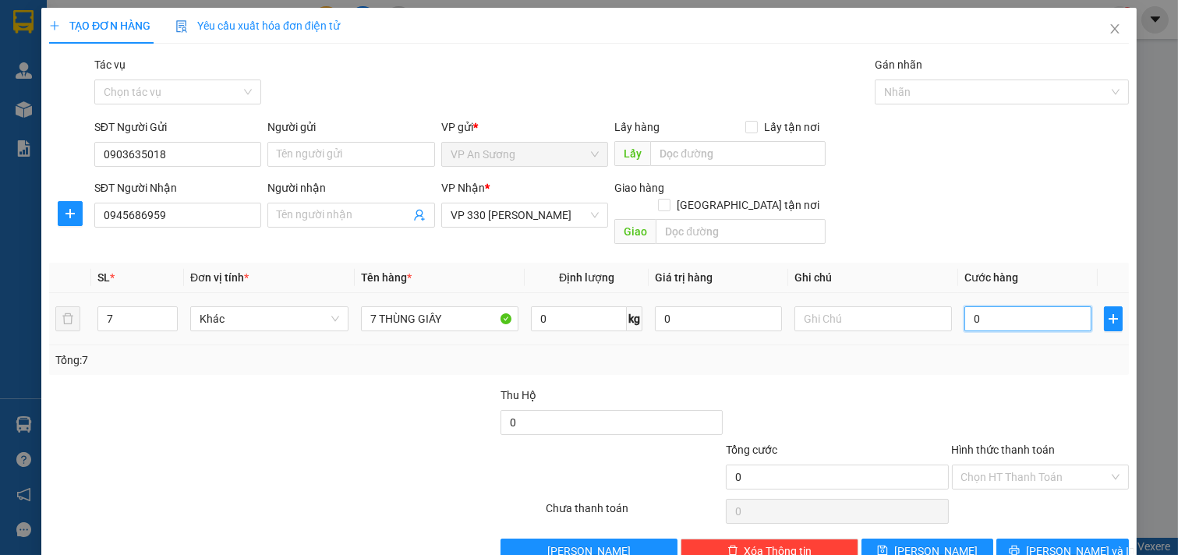
type input "1"
type input "01"
type input "10"
type input "010"
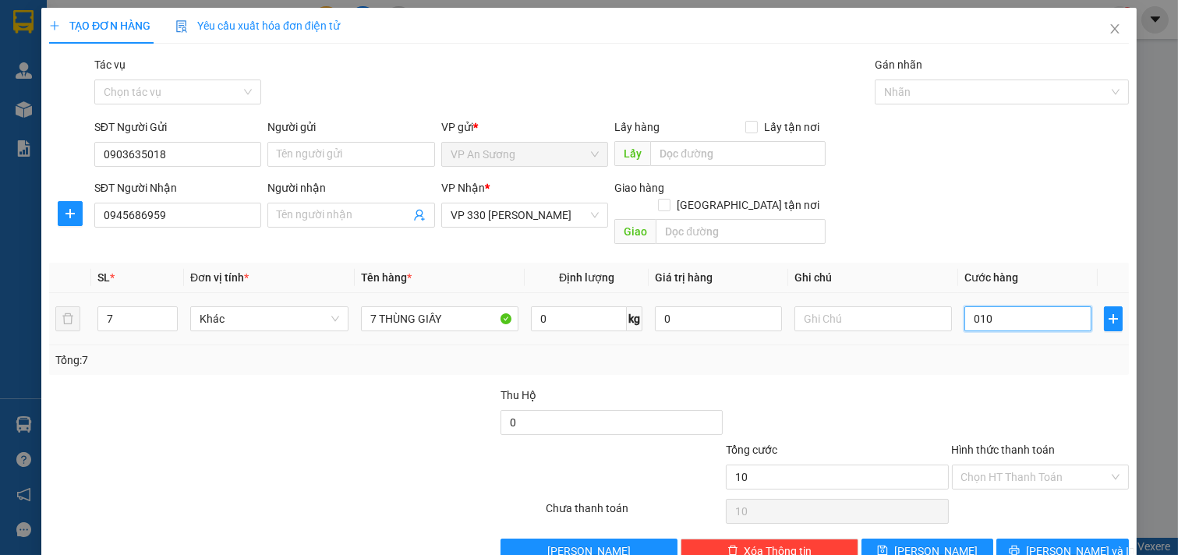
type input "105"
type input "0.105"
type input "1.050"
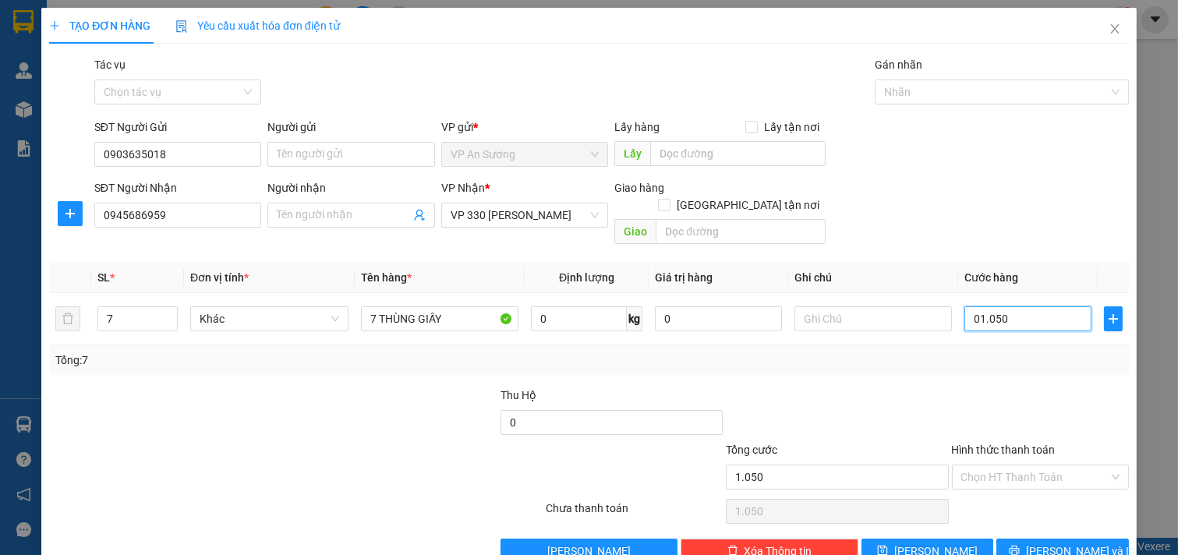
type input "01.050"
type input "1.050.000"
click at [1014, 356] on div "Tổng: 7" at bounding box center [589, 360] width 1080 height 30
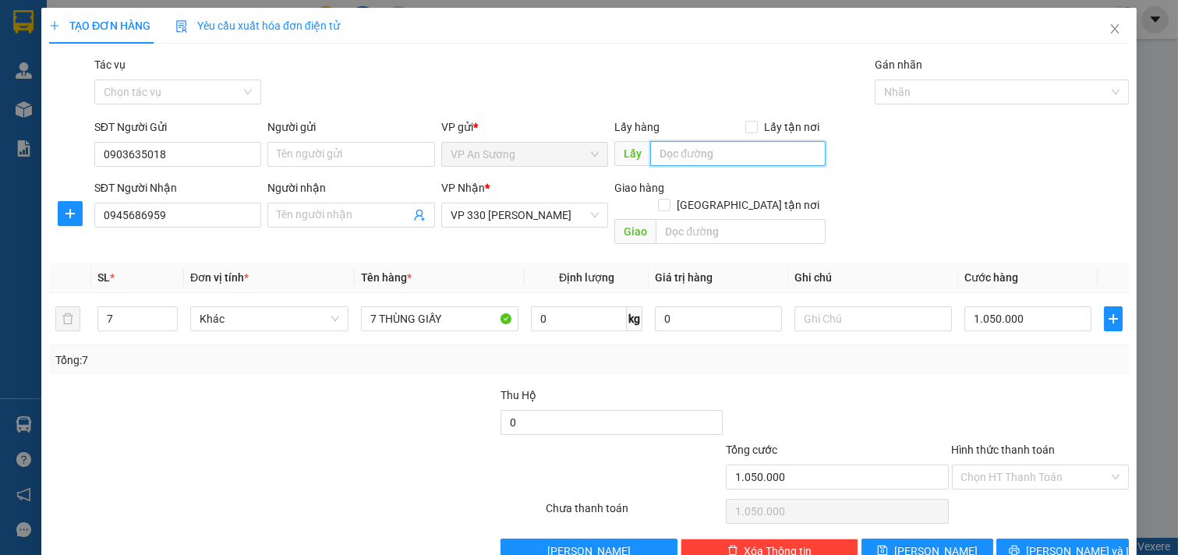
click at [699, 152] on input "text" at bounding box center [737, 153] width 175 height 25
type input "VP Q12"
click at [1046, 543] on span "[PERSON_NAME] và In" at bounding box center [1080, 551] width 109 height 17
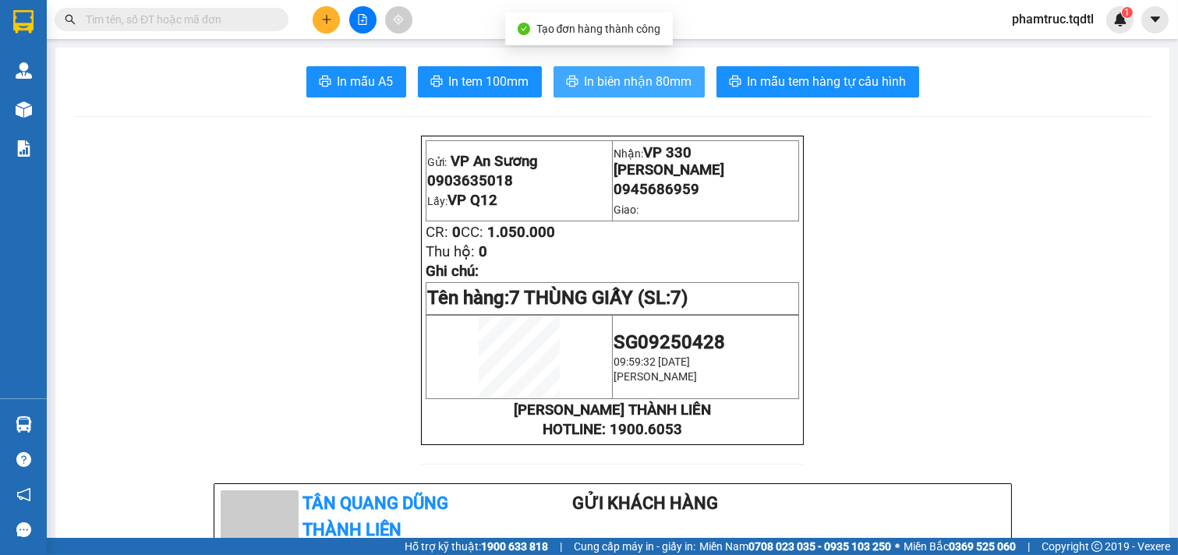
click at [682, 87] on span "In biên nhận 80mm" at bounding box center [639, 81] width 108 height 19
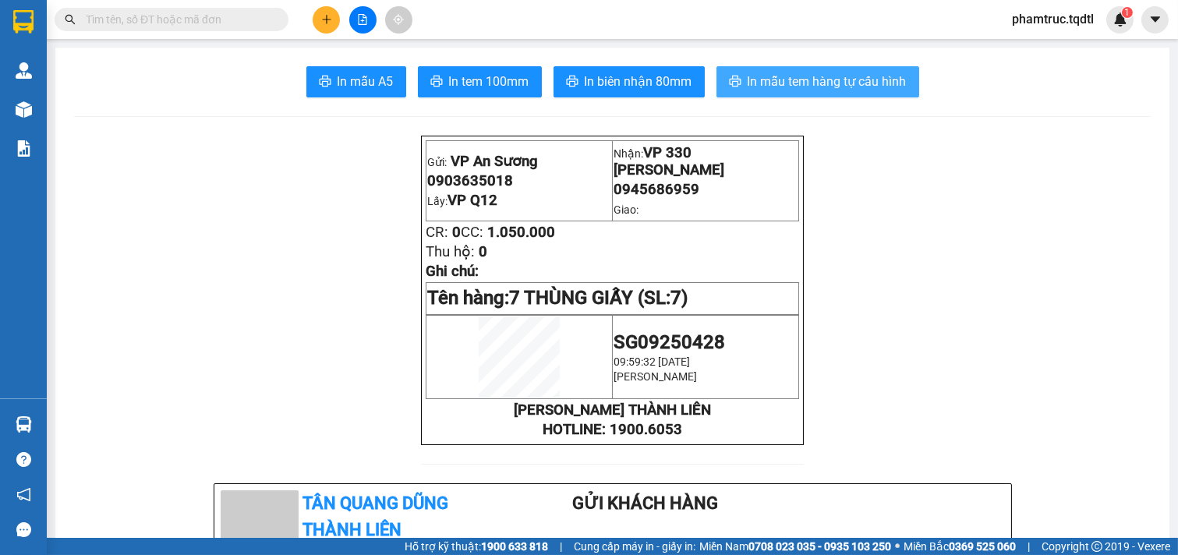
click at [820, 83] on span "In mẫu tem hàng tự cấu hình" at bounding box center [827, 81] width 159 height 19
